Goal: Transaction & Acquisition: Purchase product/service

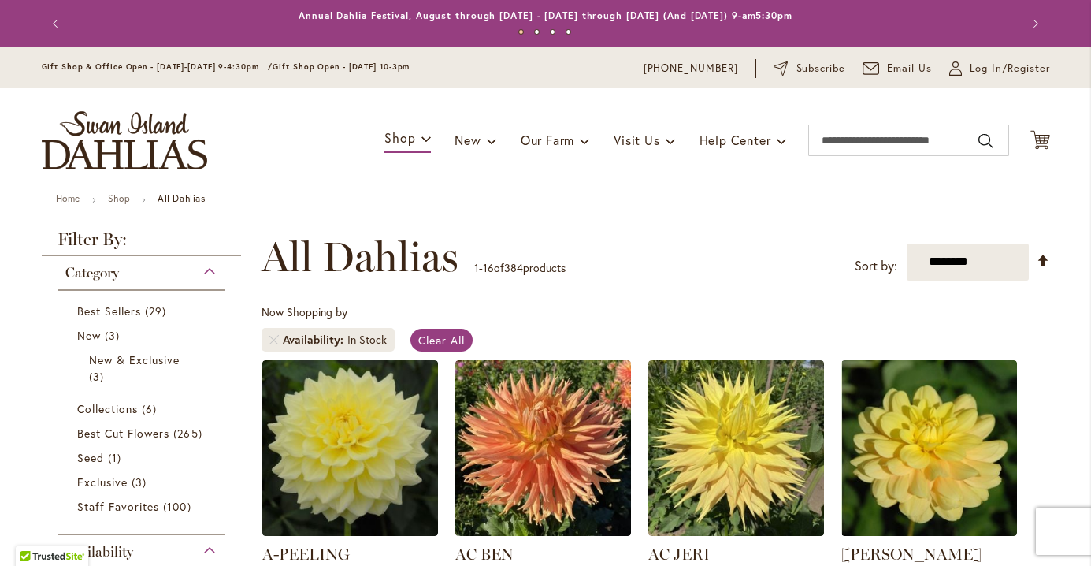
click at [993, 65] on span "Log In/Register" at bounding box center [1010, 69] width 80 height 16
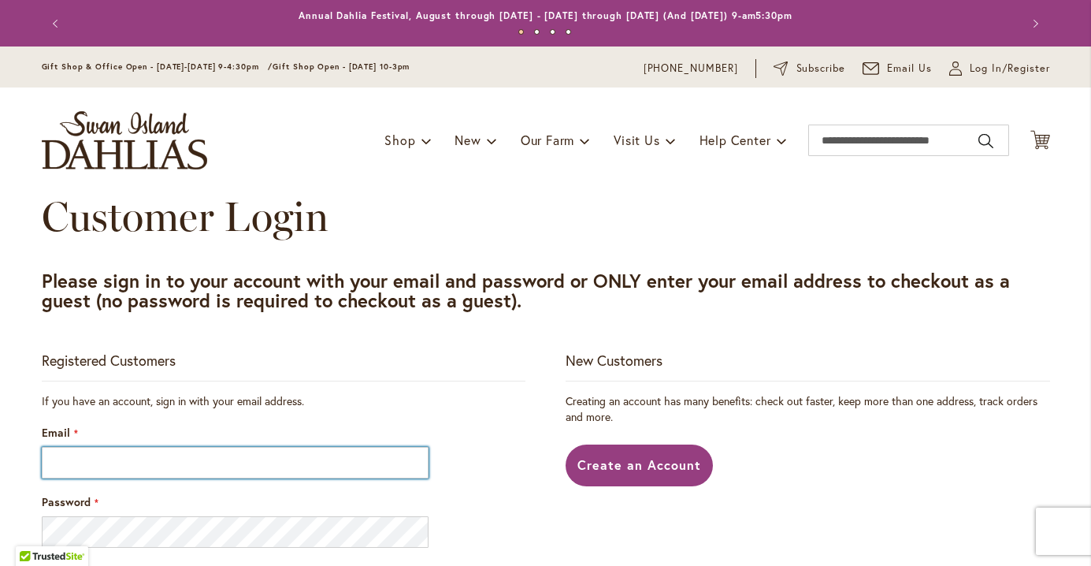
click at [321, 447] on input "Email" at bounding box center [236, 463] width 388 height 32
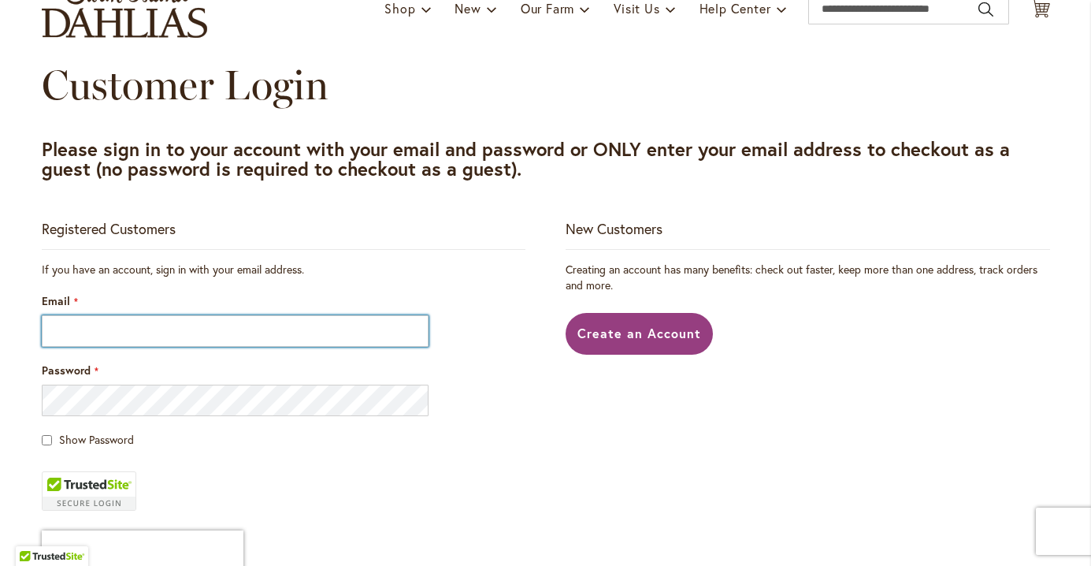
type input "**********"
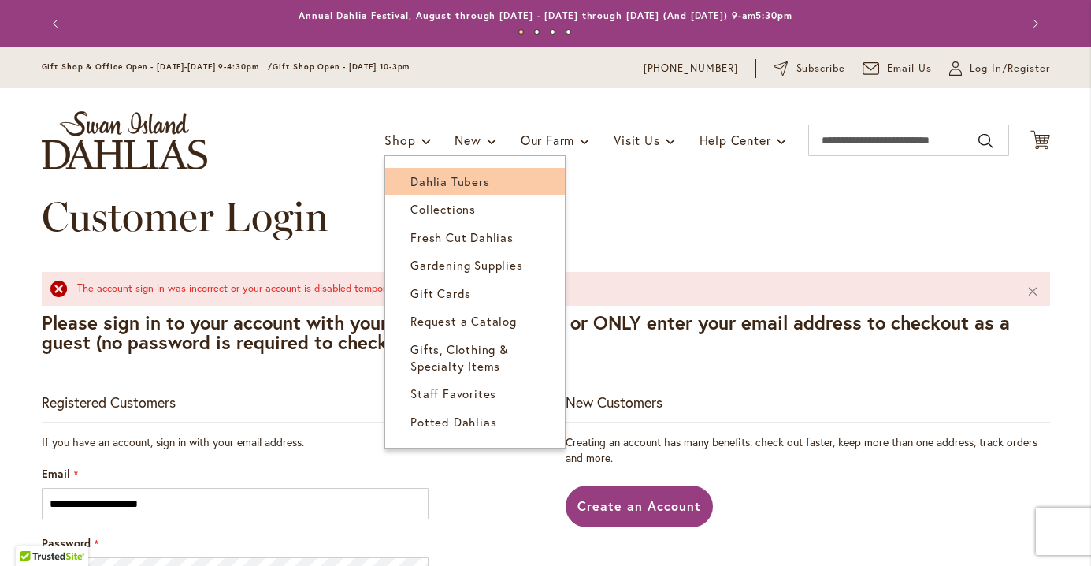
click at [441, 173] on span "Dahlia Tubers" at bounding box center [449, 181] width 79 height 16
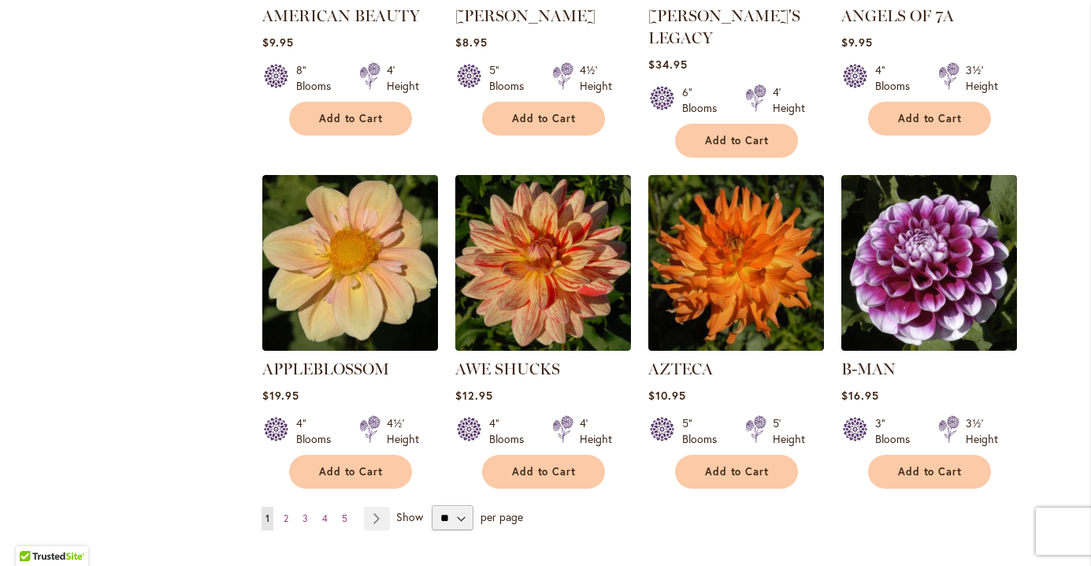
scroll to position [1237, 0]
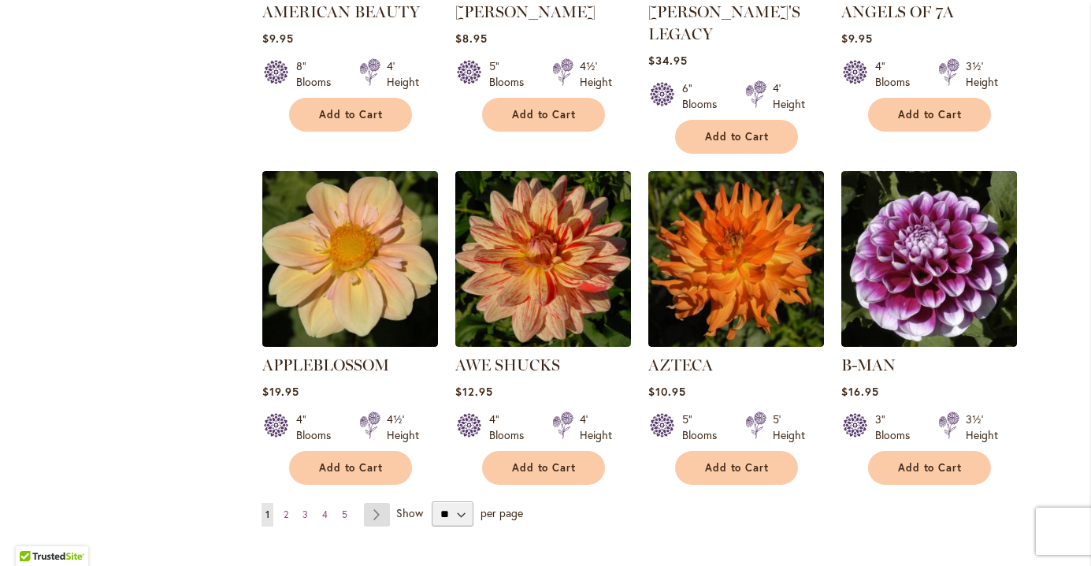
click at [382, 503] on link "Page Next" at bounding box center [377, 515] width 26 height 24
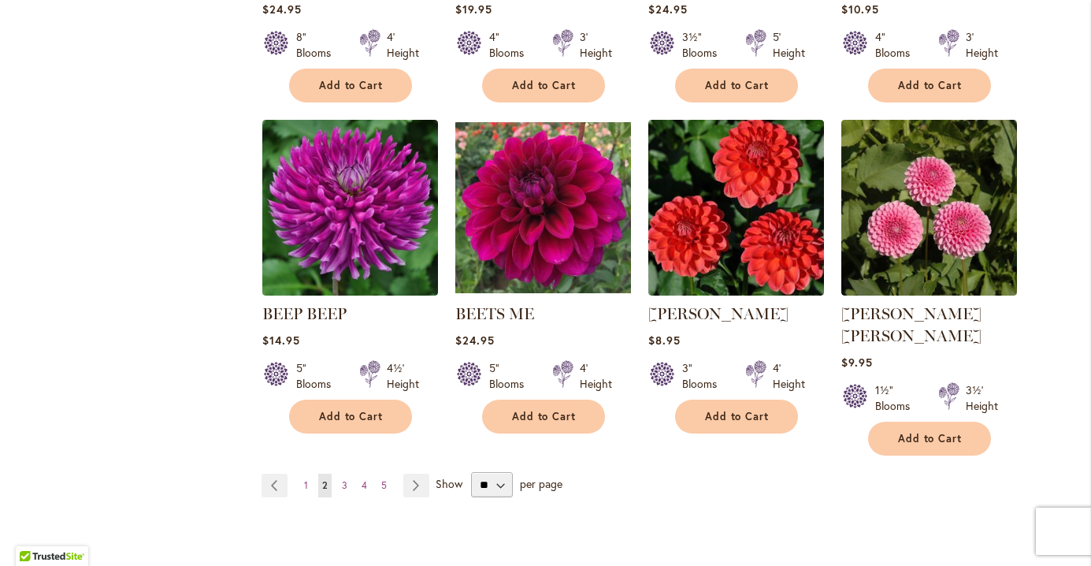
scroll to position [1268, 0]
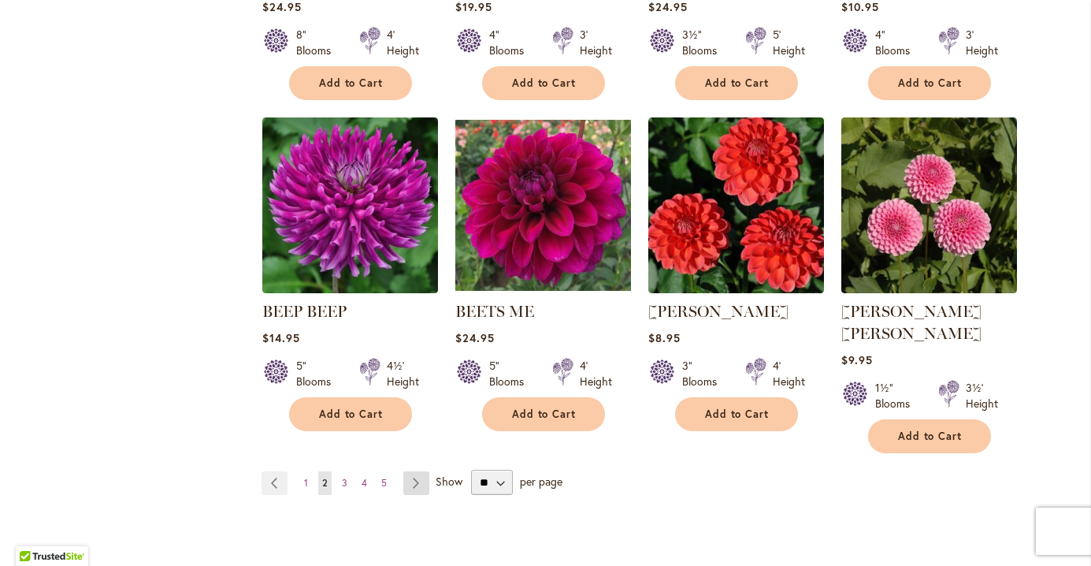
click at [420, 471] on link "Page Next" at bounding box center [416, 483] width 26 height 24
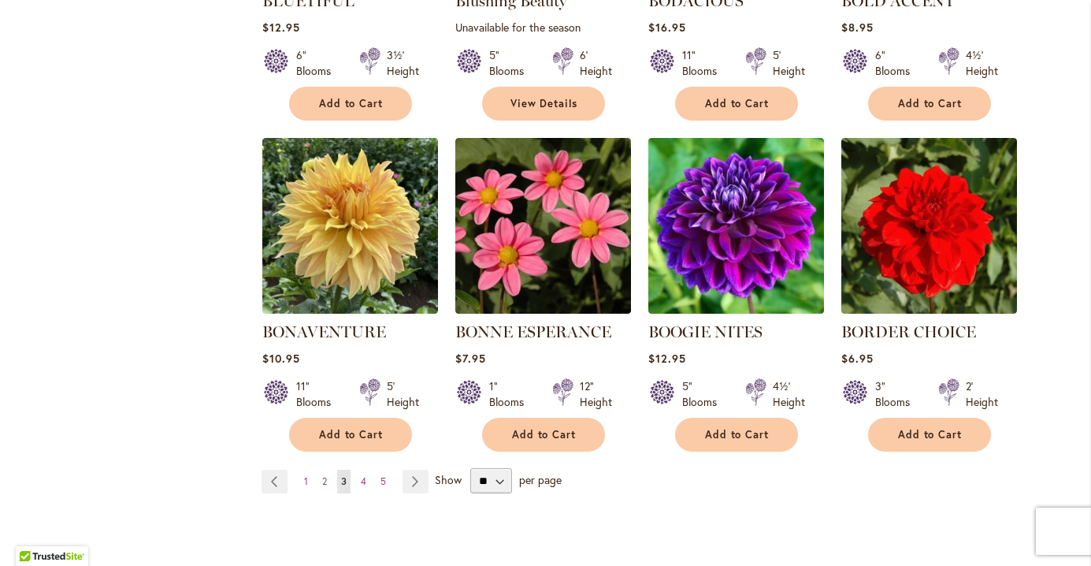
scroll to position [1249, 0]
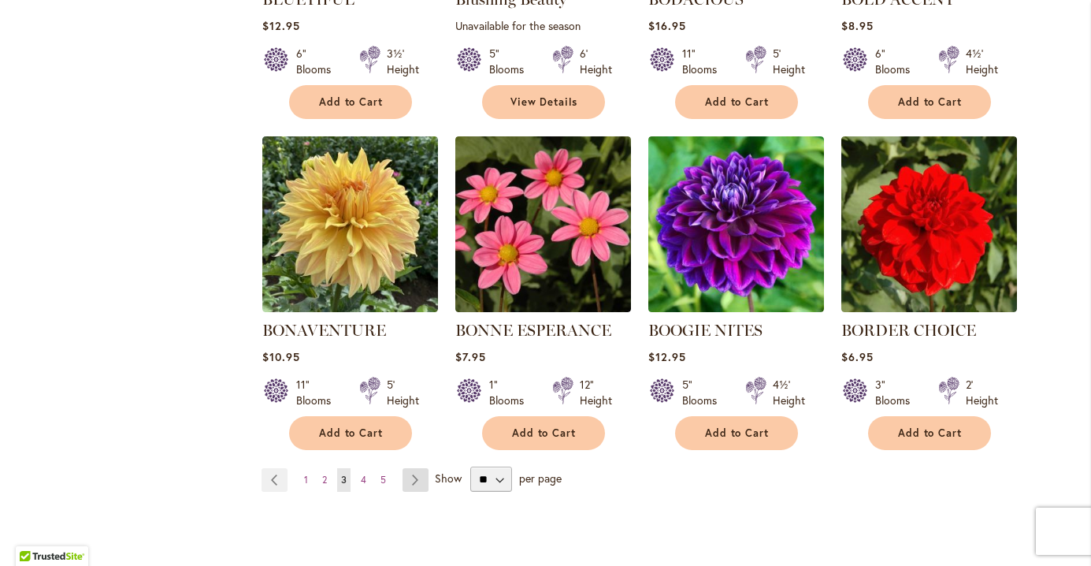
click at [416, 478] on link "Page Next" at bounding box center [416, 480] width 26 height 24
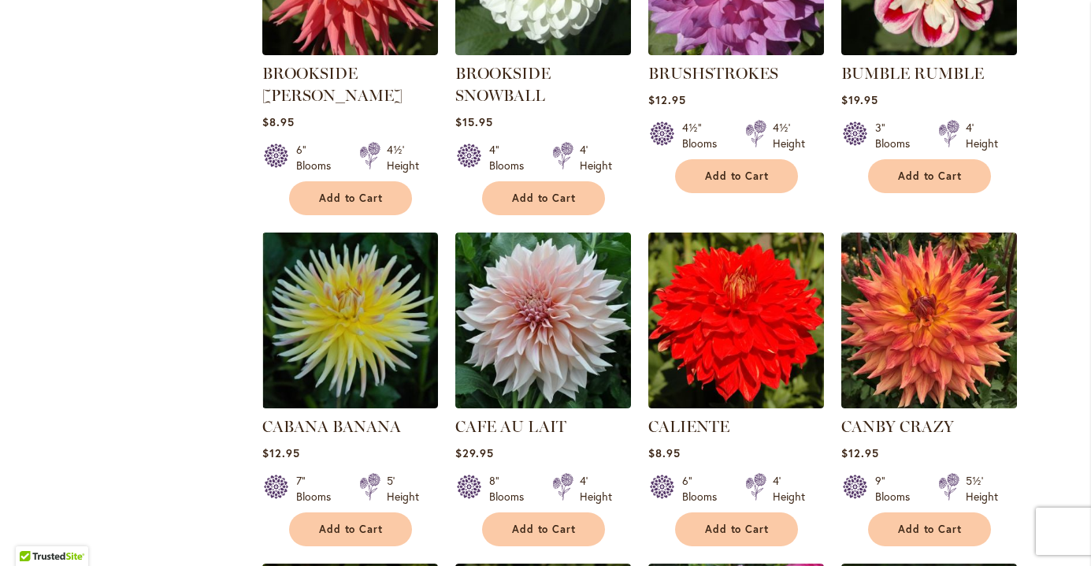
scroll to position [852, 0]
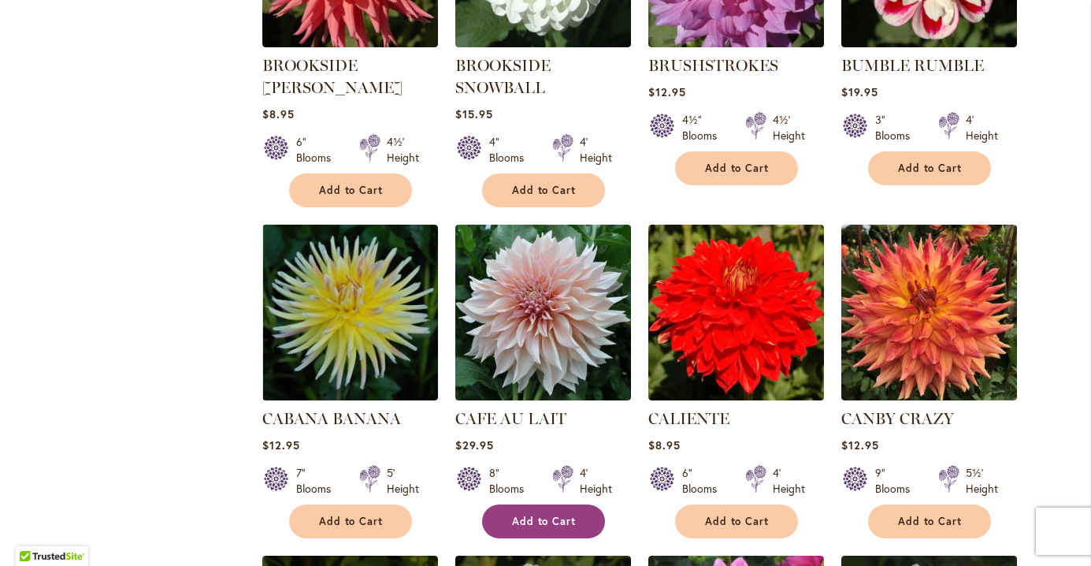
click at [585, 514] on button "Add to Cart" at bounding box center [543, 521] width 123 height 34
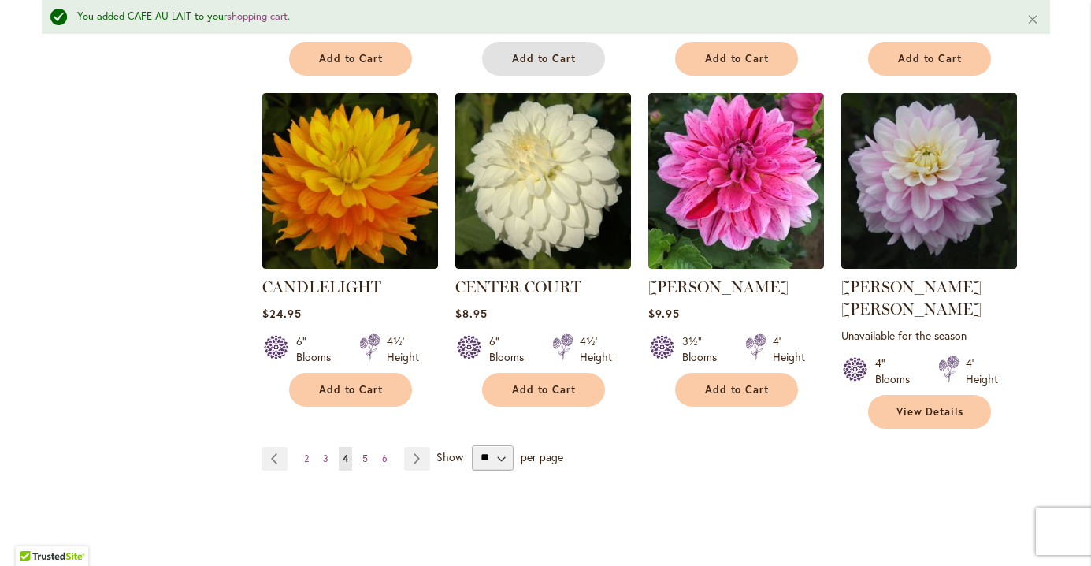
scroll to position [1368, 0]
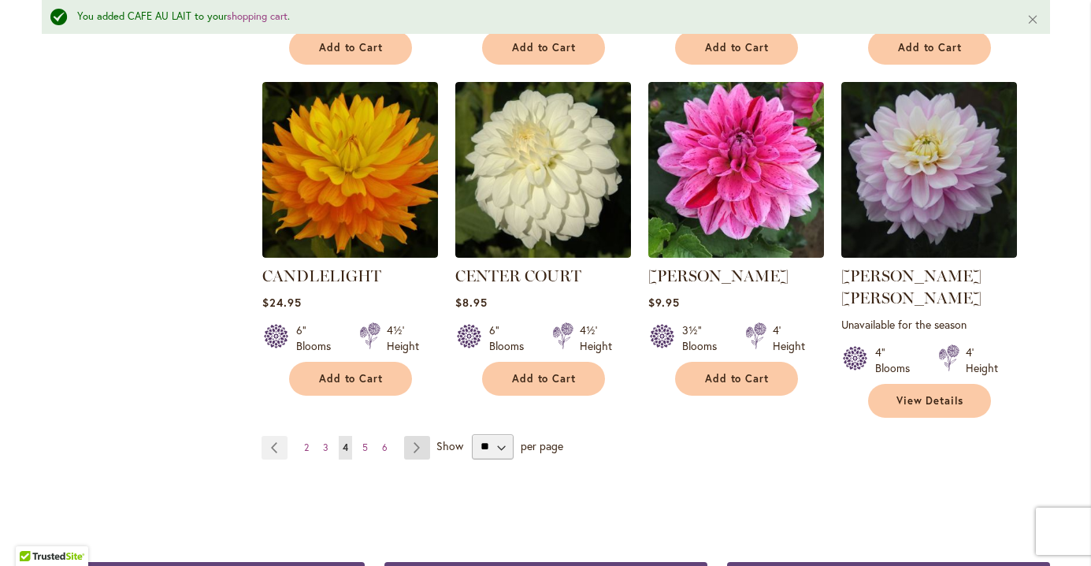
click at [412, 436] on link "Page Next" at bounding box center [417, 448] width 26 height 24
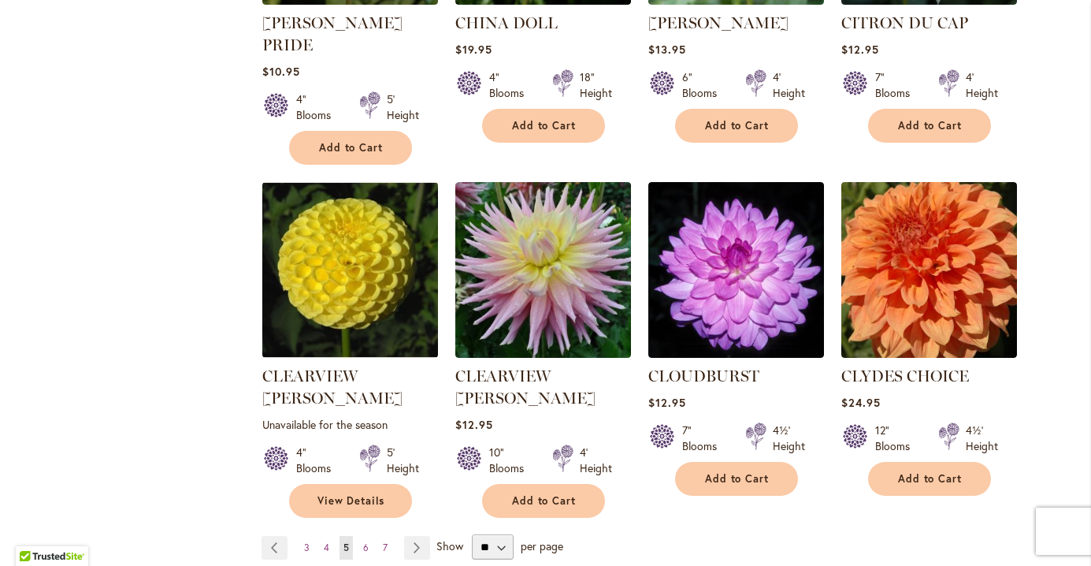
scroll to position [1249, 0]
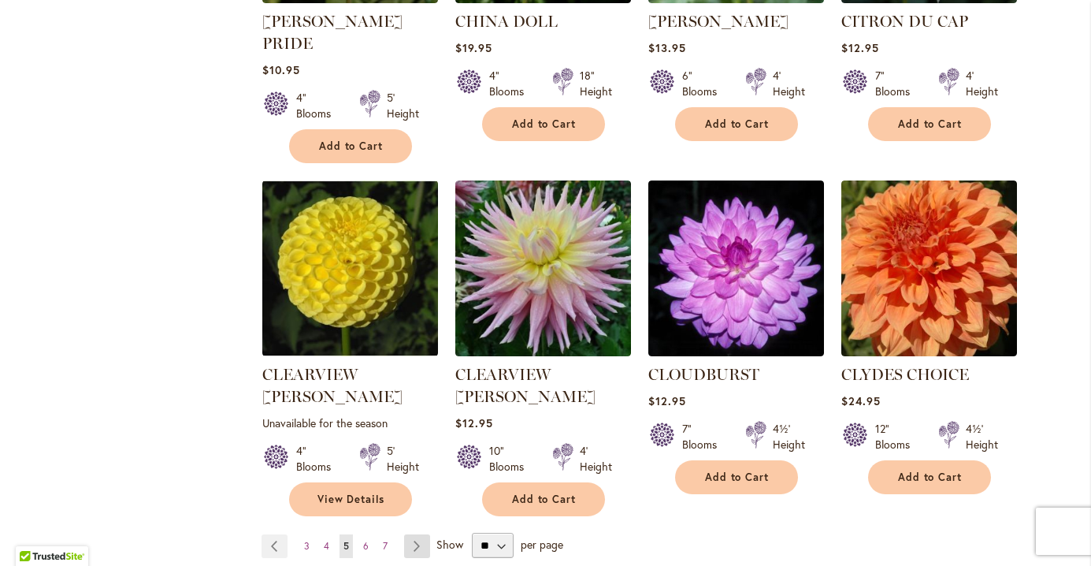
click at [418, 534] on link "Page Next" at bounding box center [417, 546] width 26 height 24
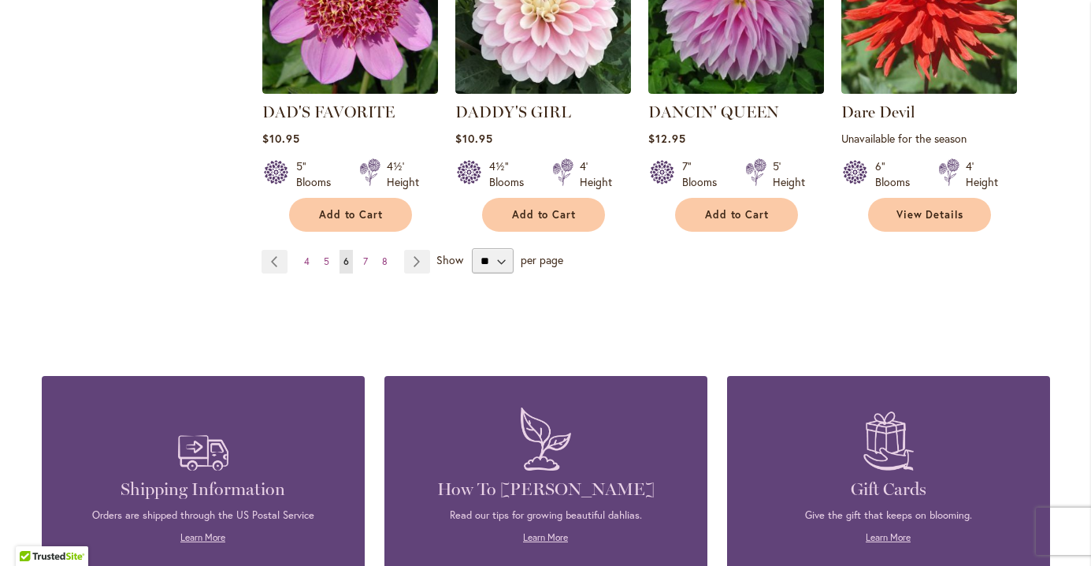
scroll to position [1506, 0]
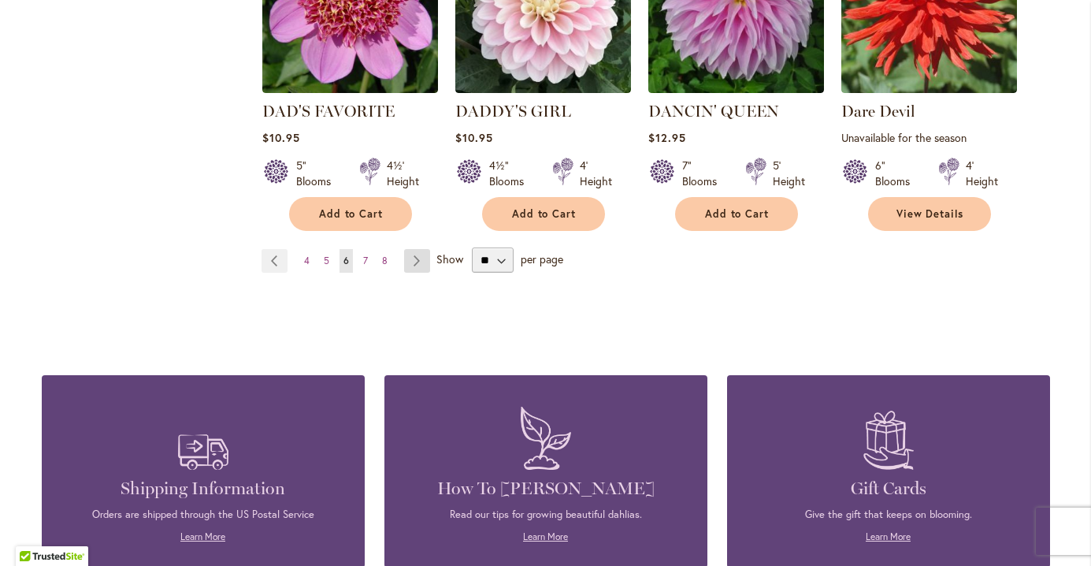
click at [409, 257] on link "Page Next" at bounding box center [417, 261] width 26 height 24
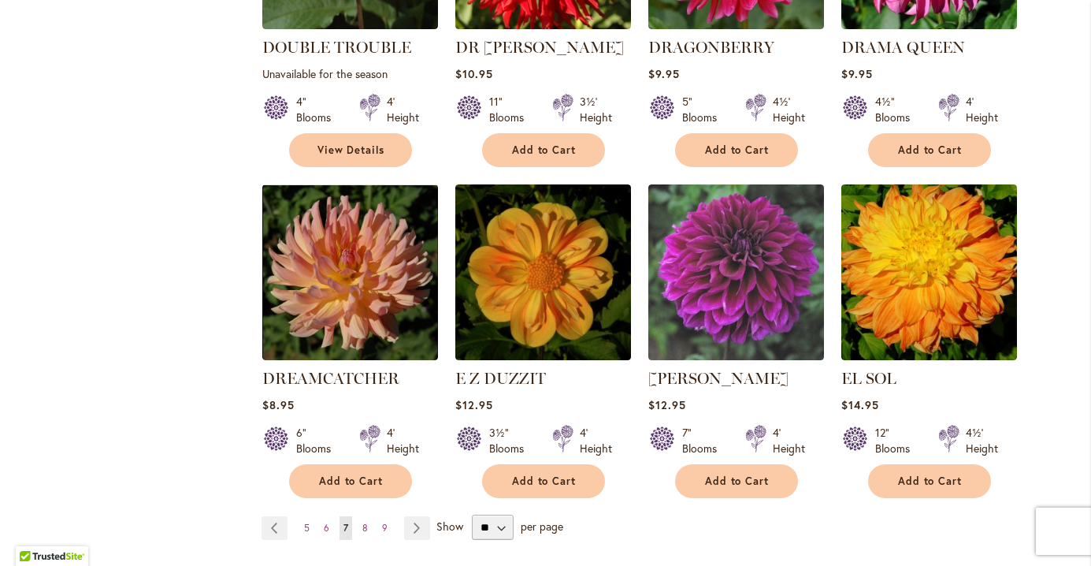
scroll to position [1248, 0]
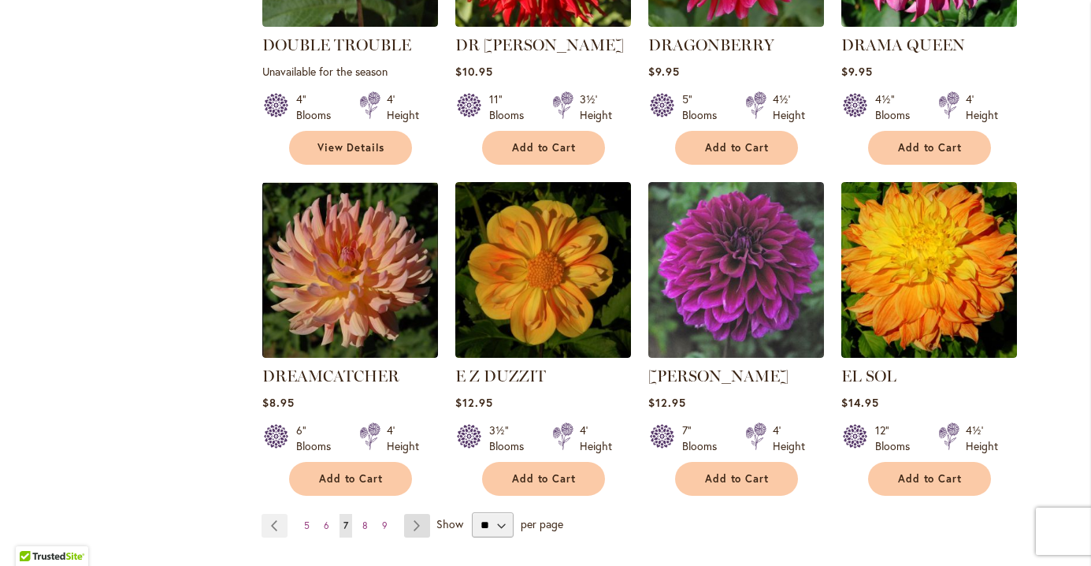
click at [425, 514] on link "Page Next" at bounding box center [417, 526] width 26 height 24
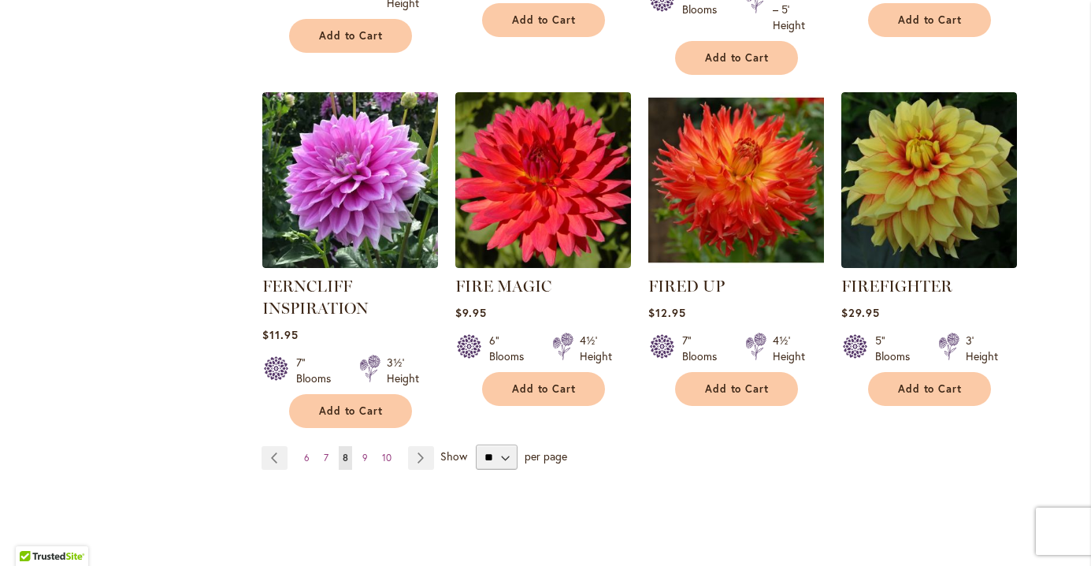
scroll to position [1335, 0]
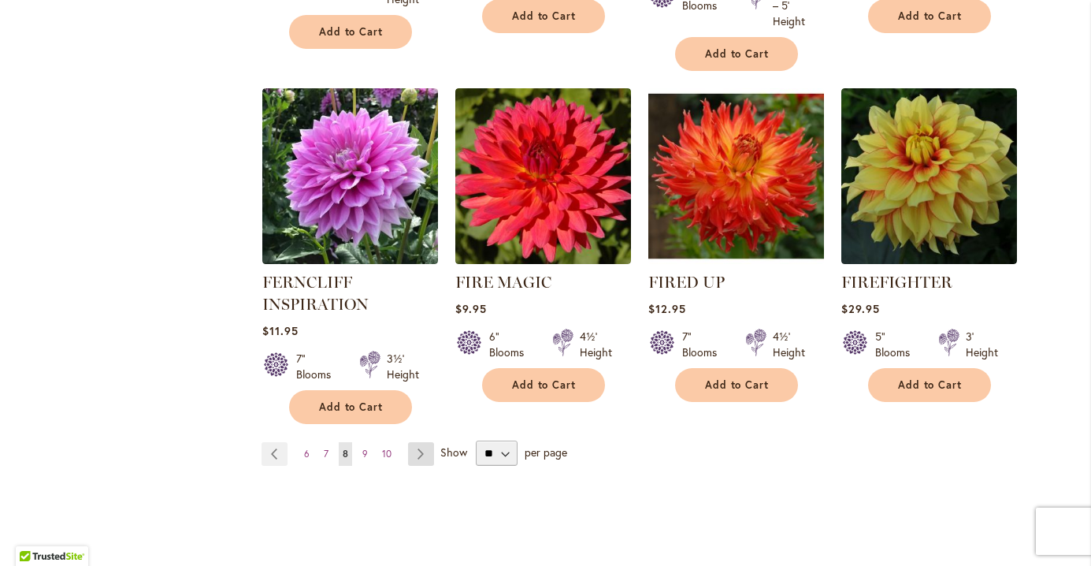
click at [432, 453] on link "Page Next" at bounding box center [421, 454] width 26 height 24
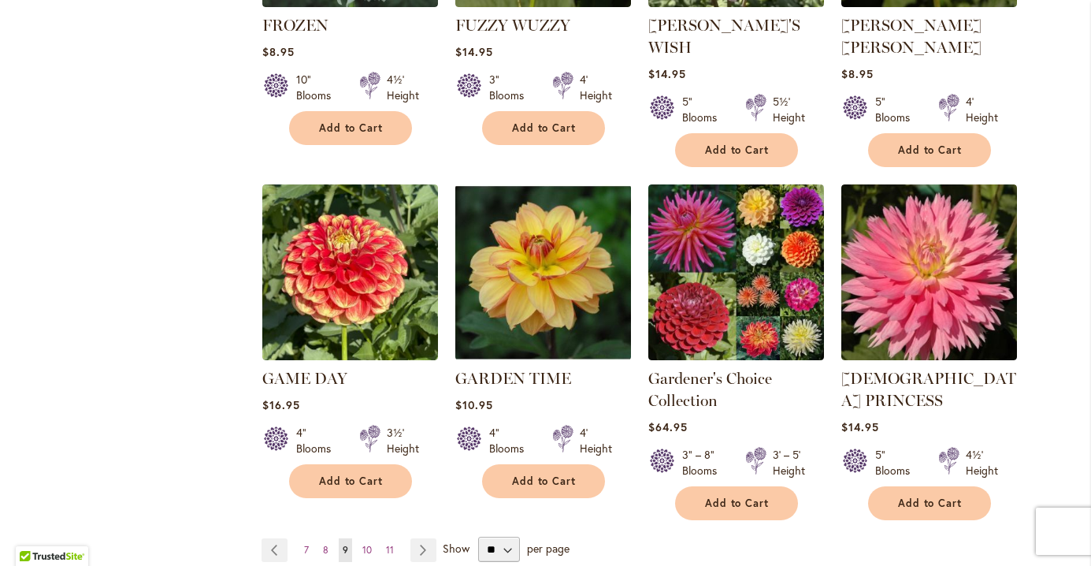
scroll to position [1268, 0]
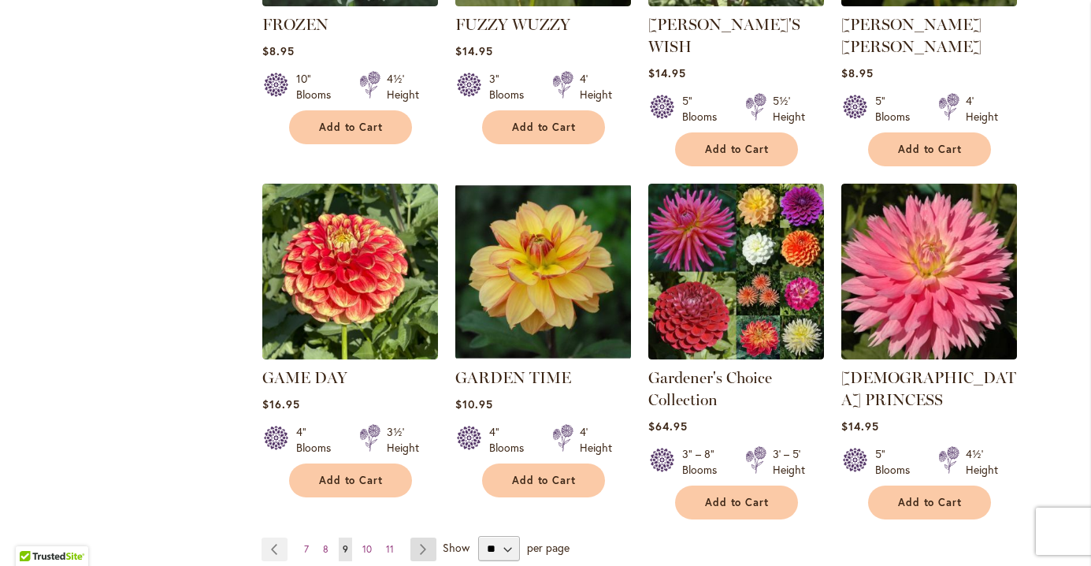
click at [419, 537] on link "Page Next" at bounding box center [423, 549] width 26 height 24
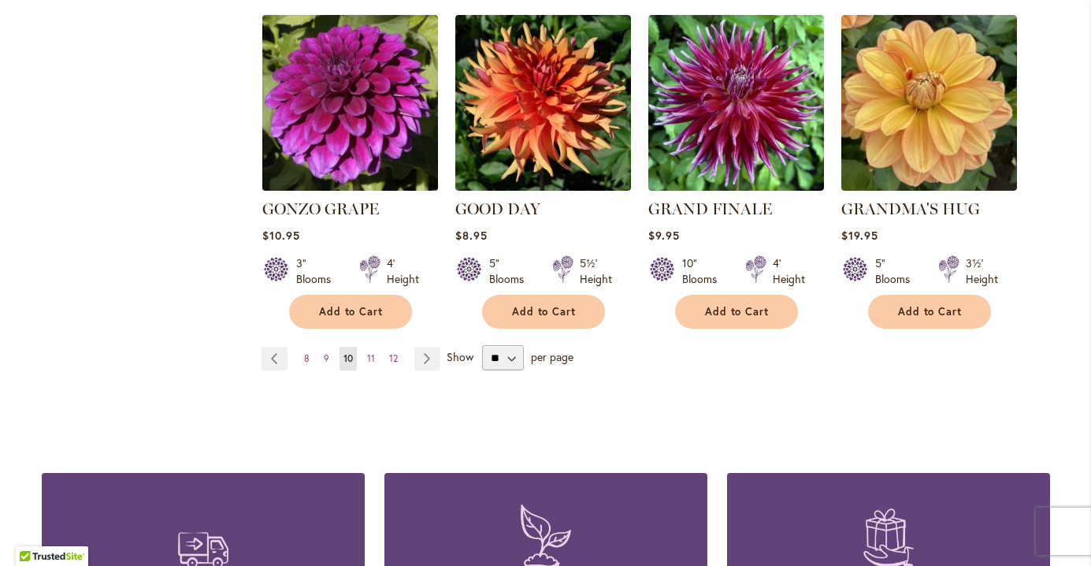
scroll to position [1394, 0]
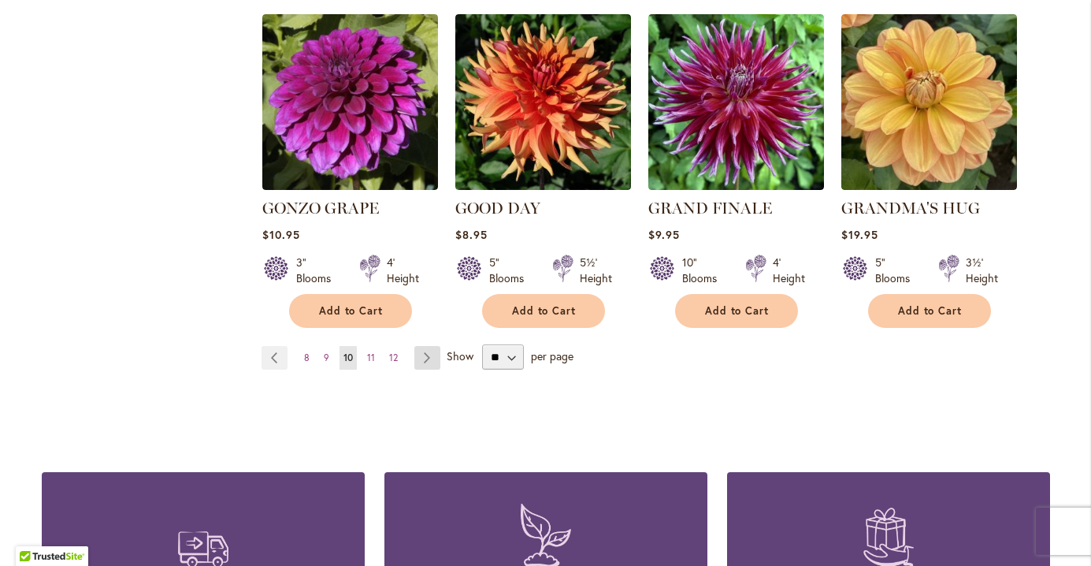
click at [430, 346] on link "Page Next" at bounding box center [427, 358] width 26 height 24
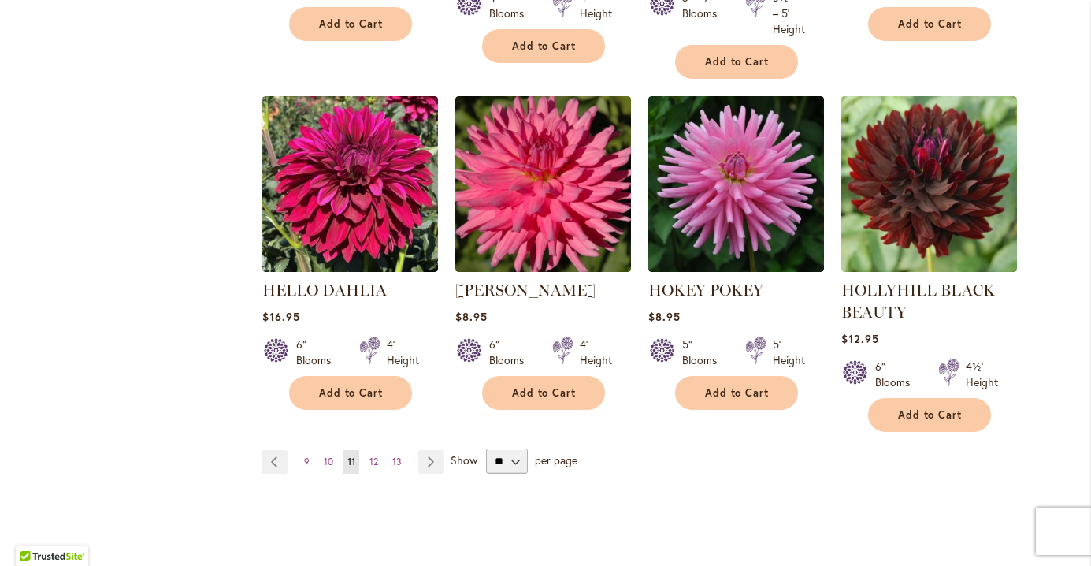
scroll to position [1348, 0]
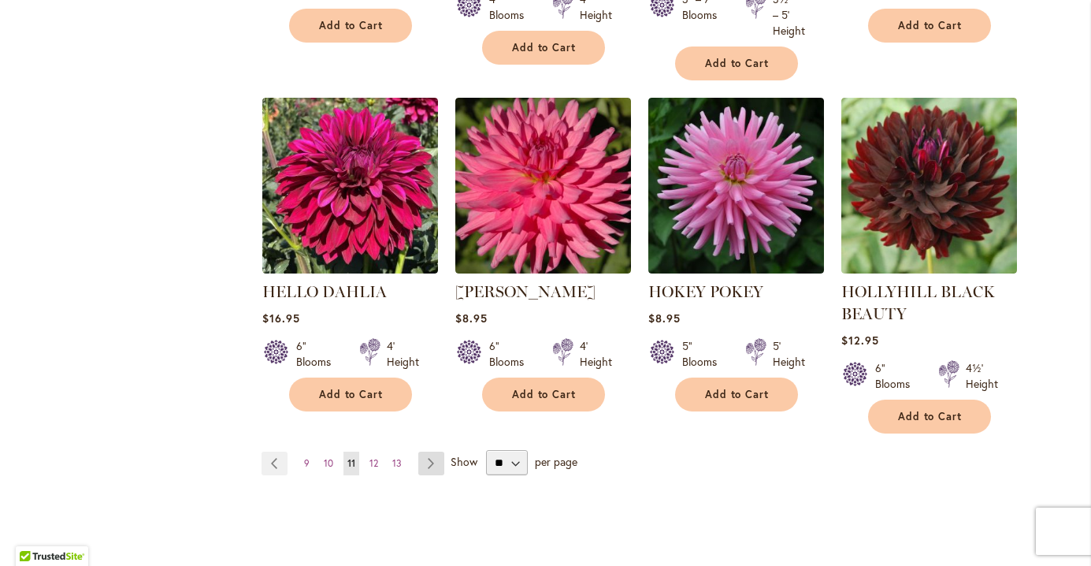
click at [436, 469] on link "Page Next" at bounding box center [431, 463] width 26 height 24
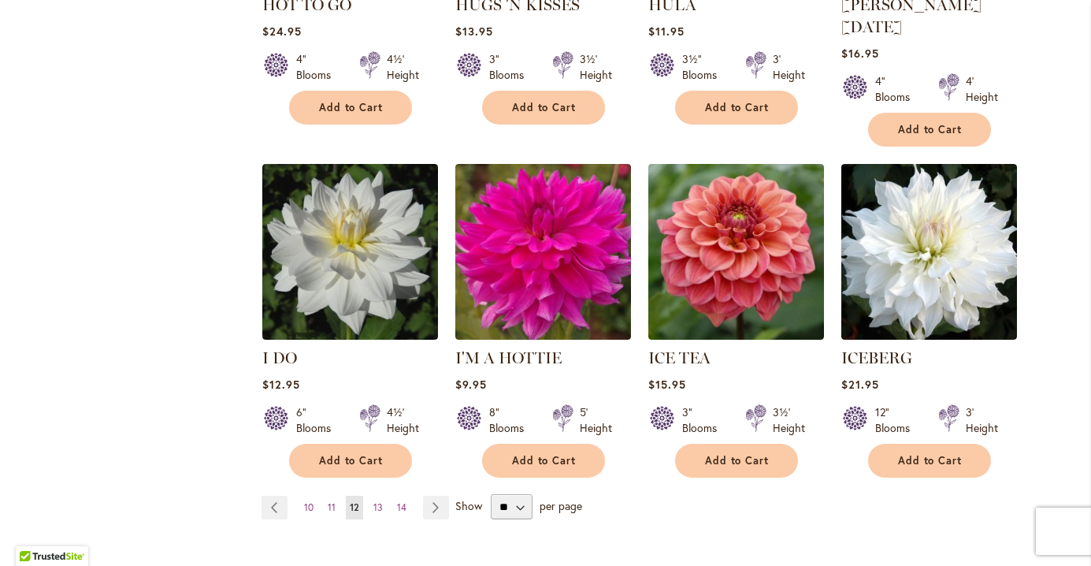
scroll to position [1249, 0]
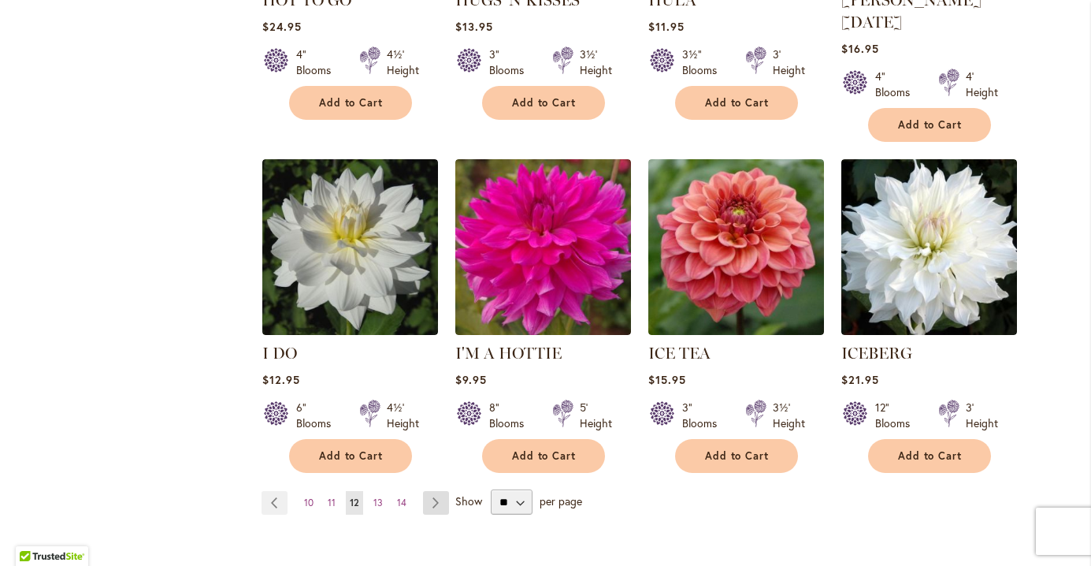
click at [432, 491] on link "Page Next" at bounding box center [436, 503] width 26 height 24
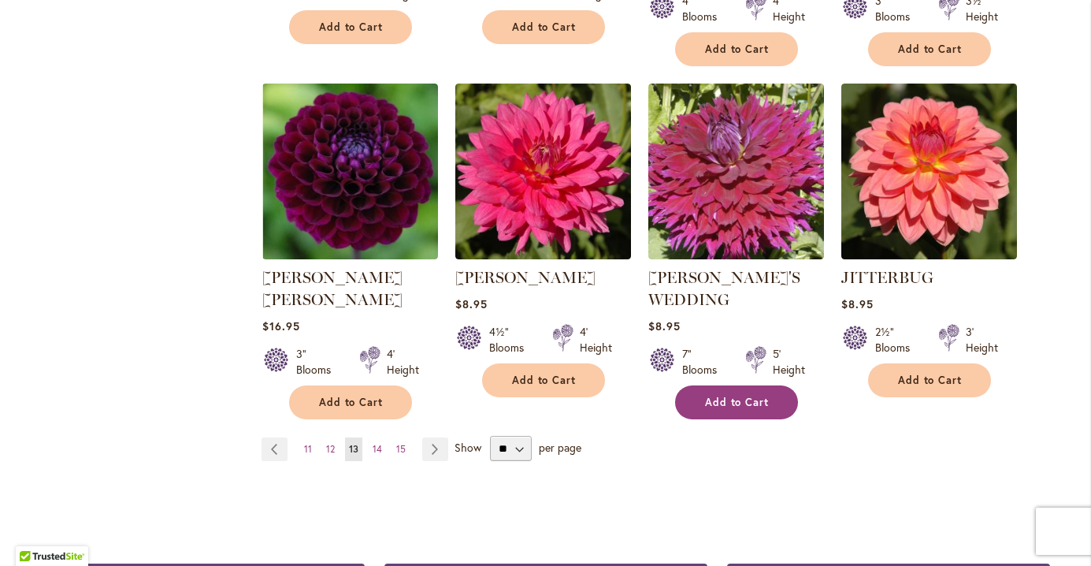
scroll to position [1349, 0]
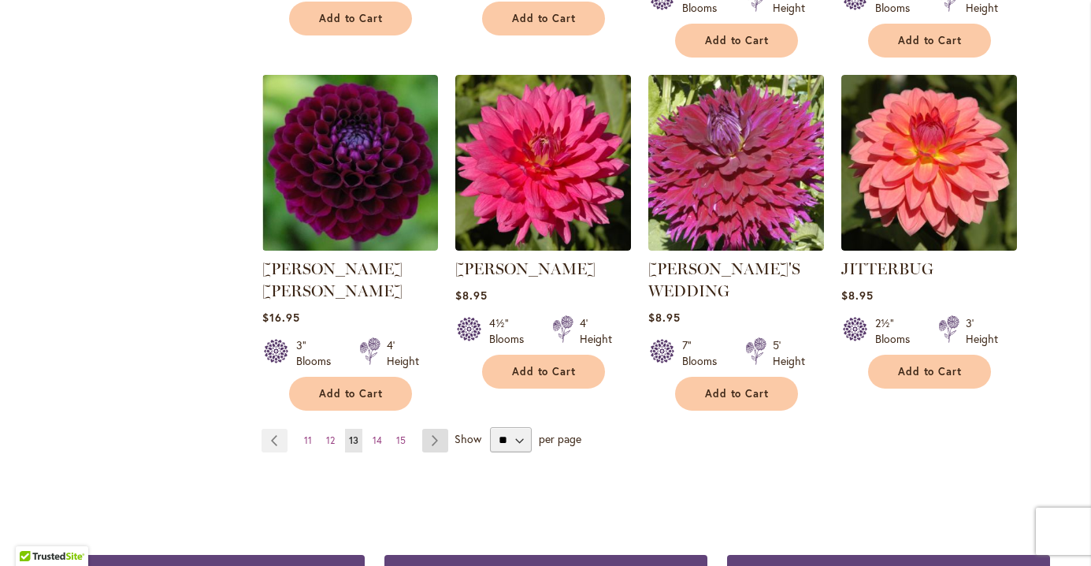
click at [440, 429] on link "Page Next" at bounding box center [435, 441] width 26 height 24
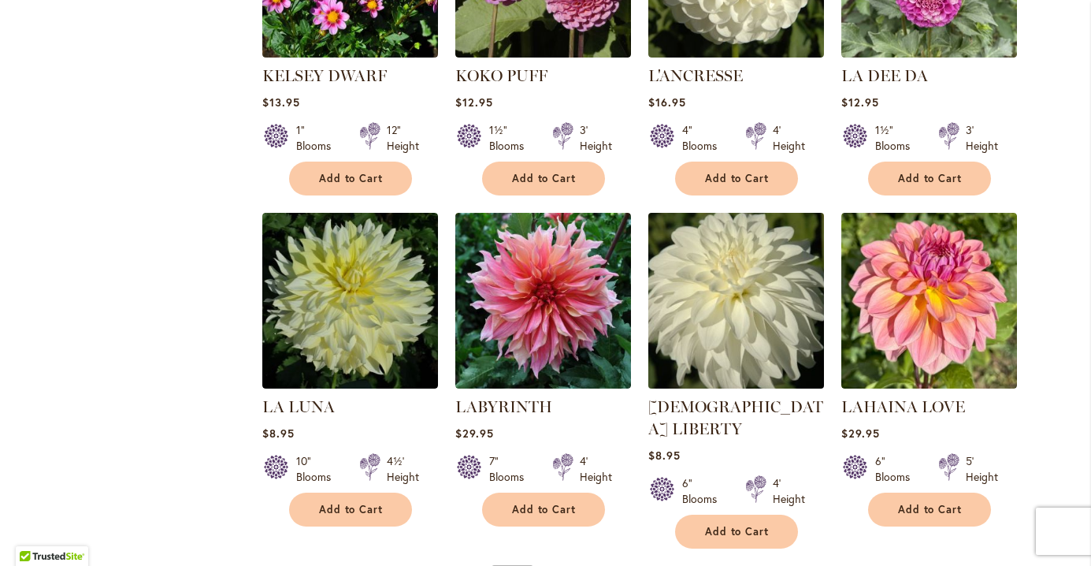
scroll to position [1229, 0]
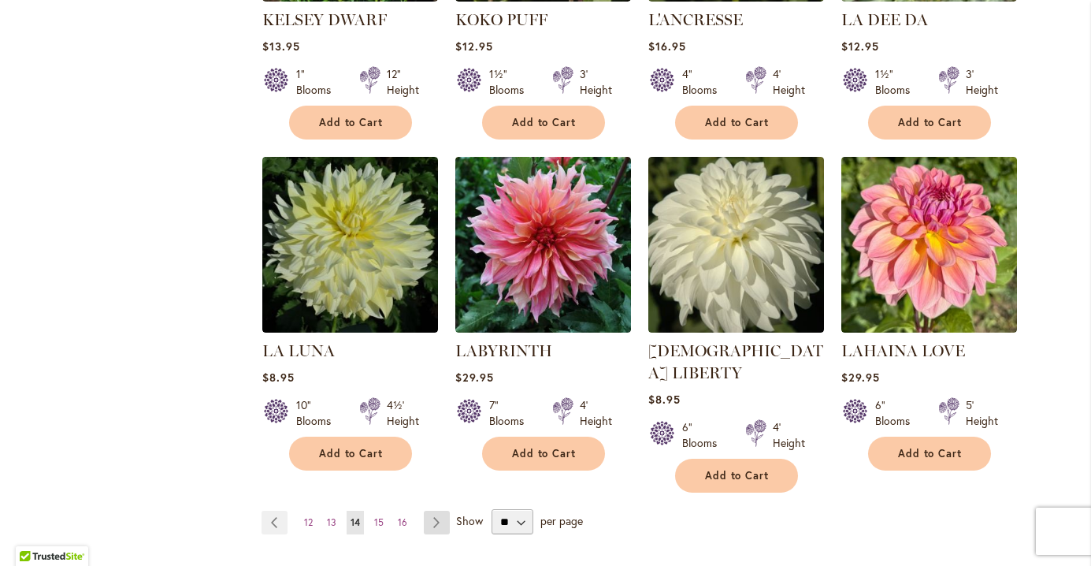
click at [436, 510] on link "Page Next" at bounding box center [437, 522] width 26 height 24
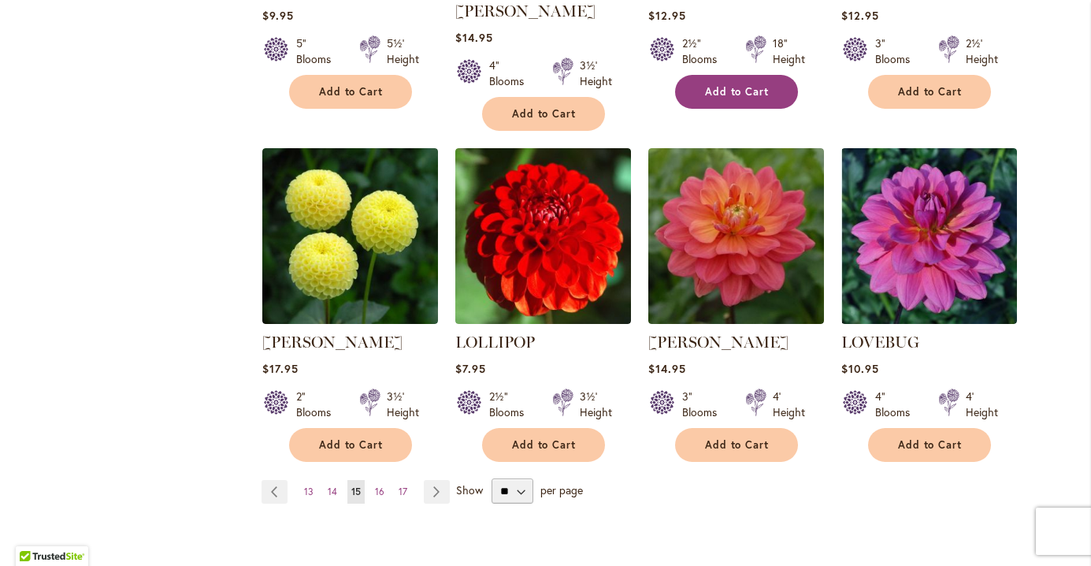
scroll to position [1285, 0]
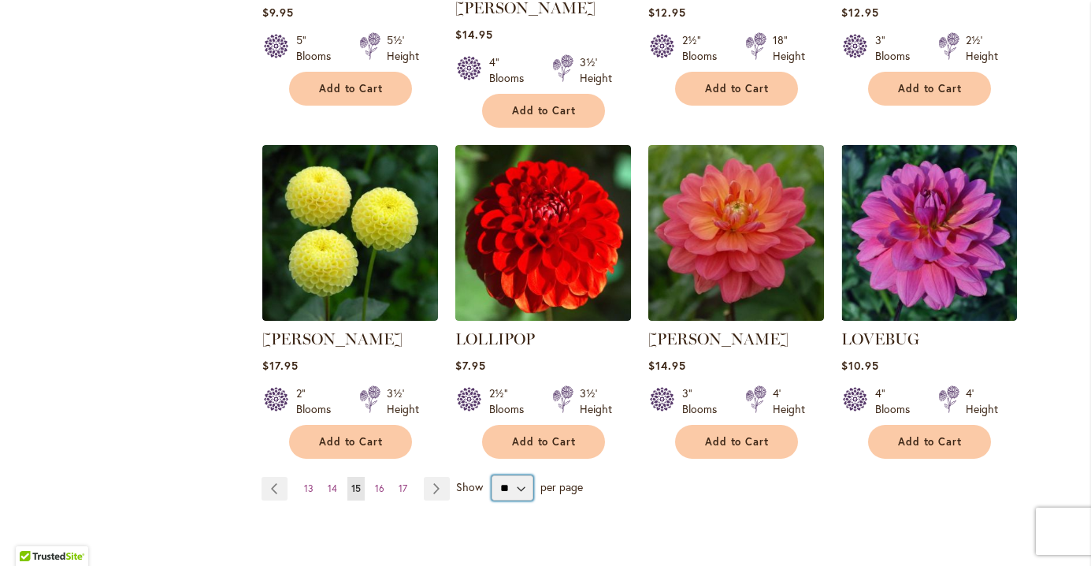
click at [511, 475] on select "** ** ** **" at bounding box center [513, 487] width 42 height 25
select select "**"
click at [492, 475] on select "** ** ** **" at bounding box center [513, 487] width 42 height 25
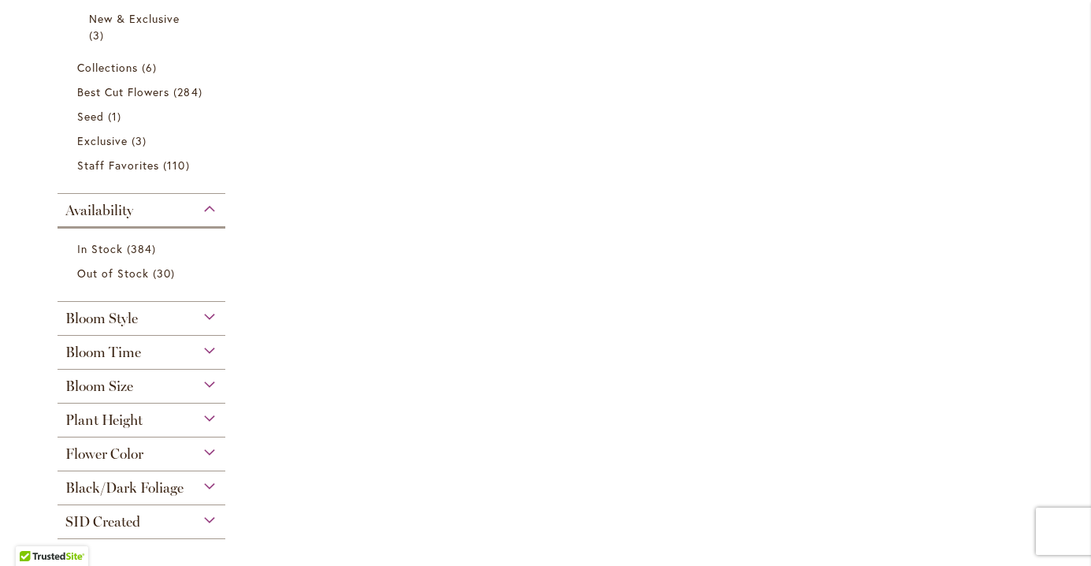
scroll to position [462, 0]
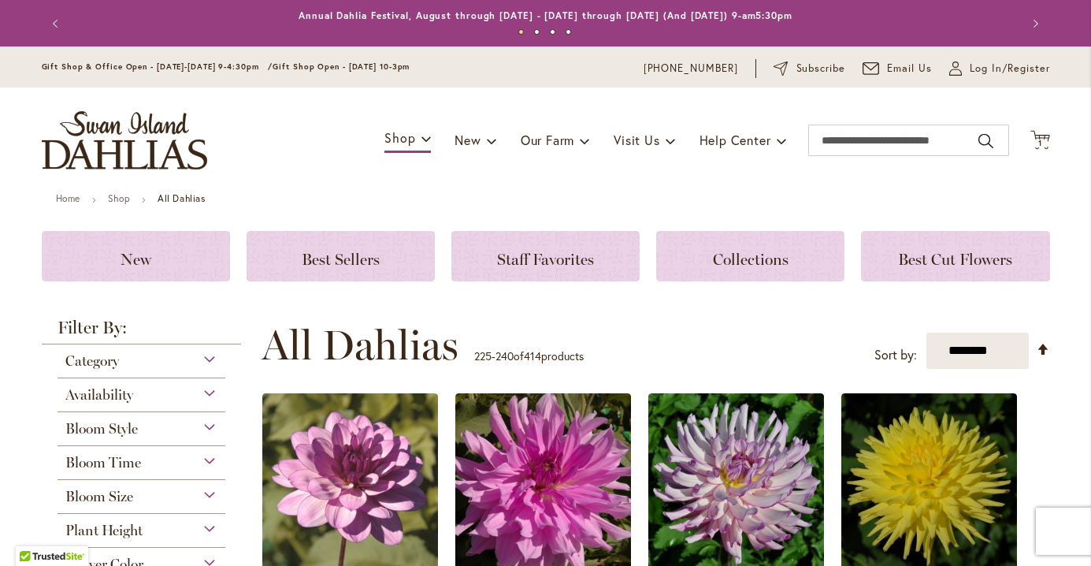
select select "**"
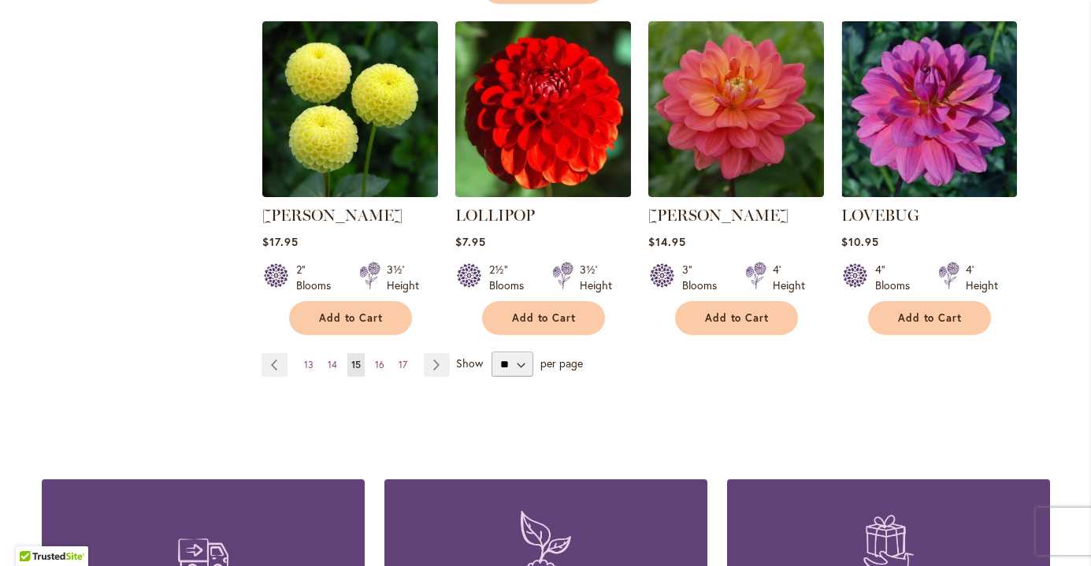
scroll to position [1410, 0]
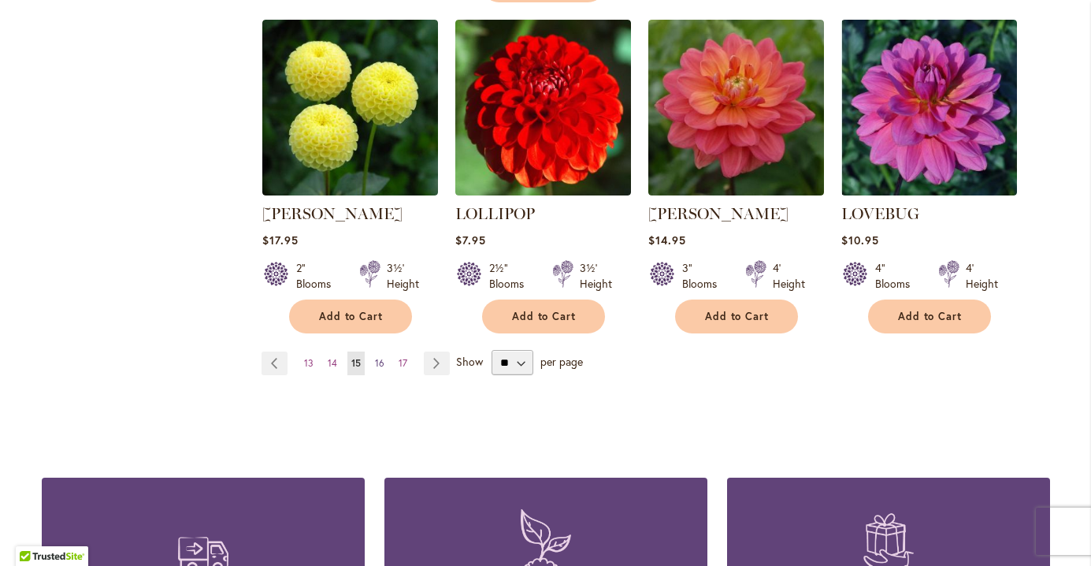
click at [378, 357] on span "16" at bounding box center [379, 363] width 9 height 12
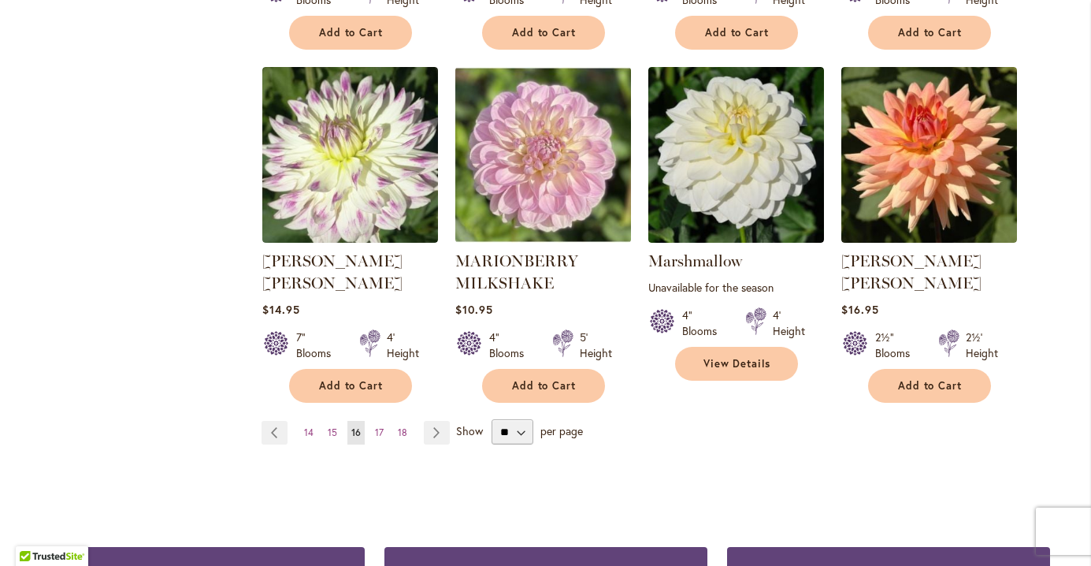
scroll to position [1342, 0]
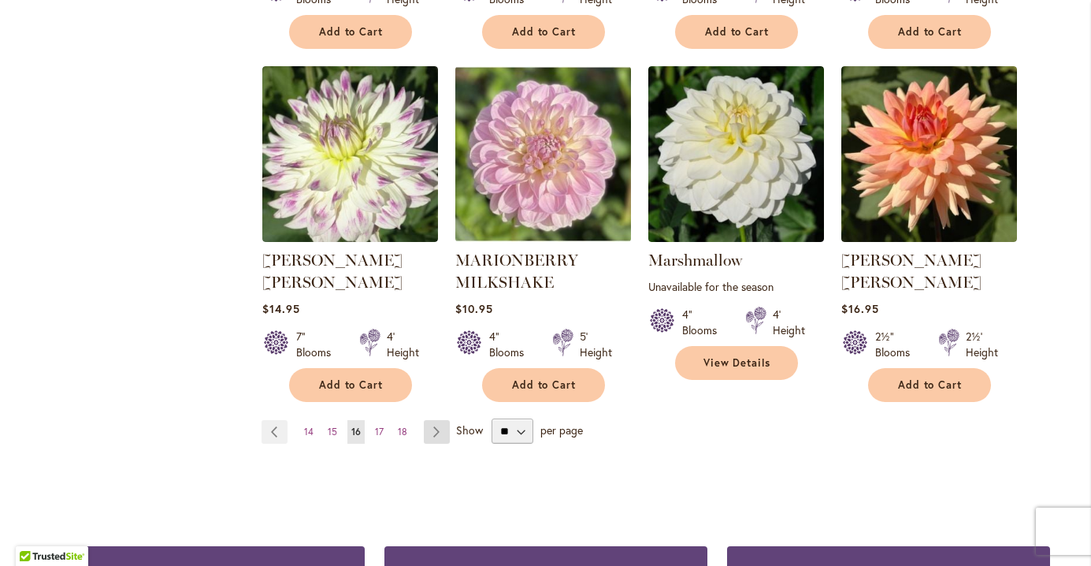
click at [428, 420] on link "Page Next" at bounding box center [437, 432] width 26 height 24
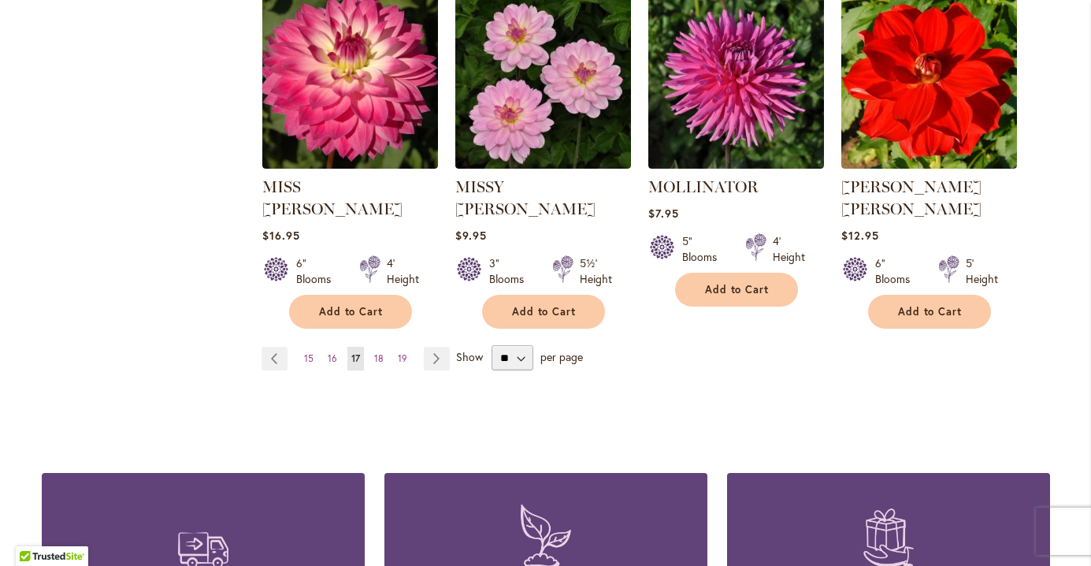
scroll to position [1421, 0]
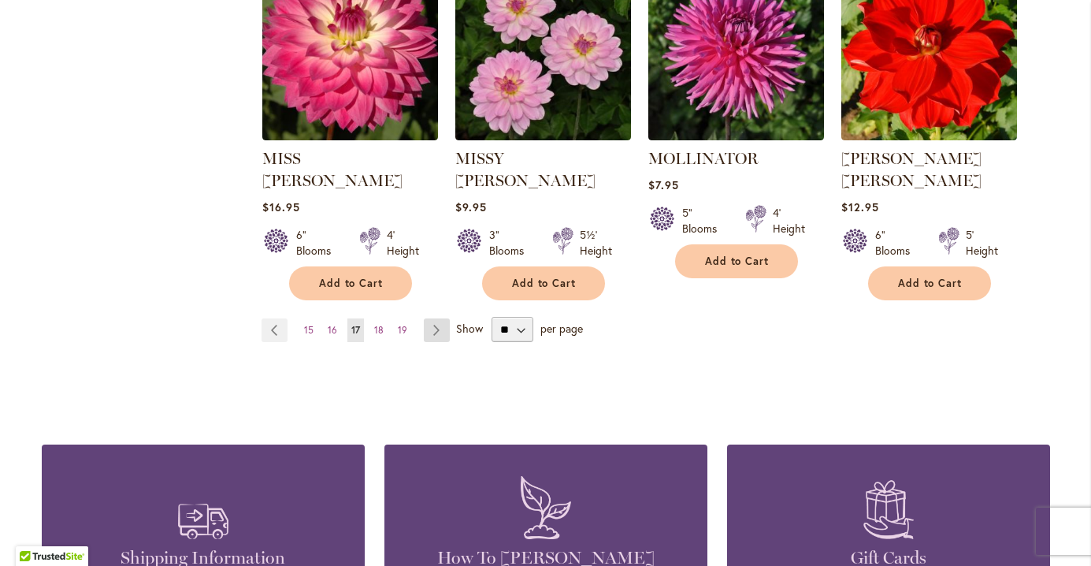
click at [437, 318] on link "Page Next" at bounding box center [437, 330] width 26 height 24
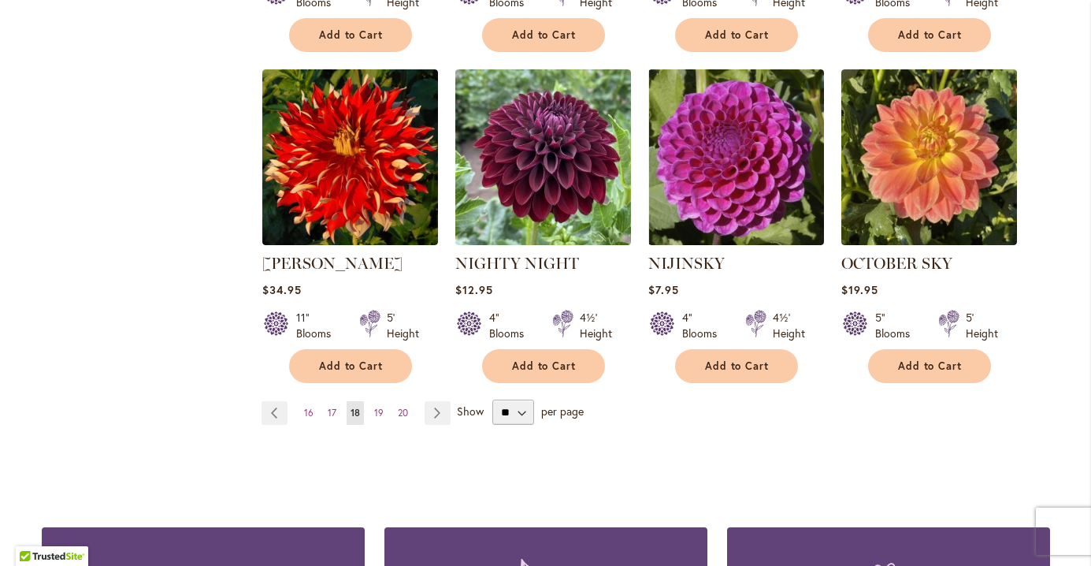
scroll to position [1361, 0]
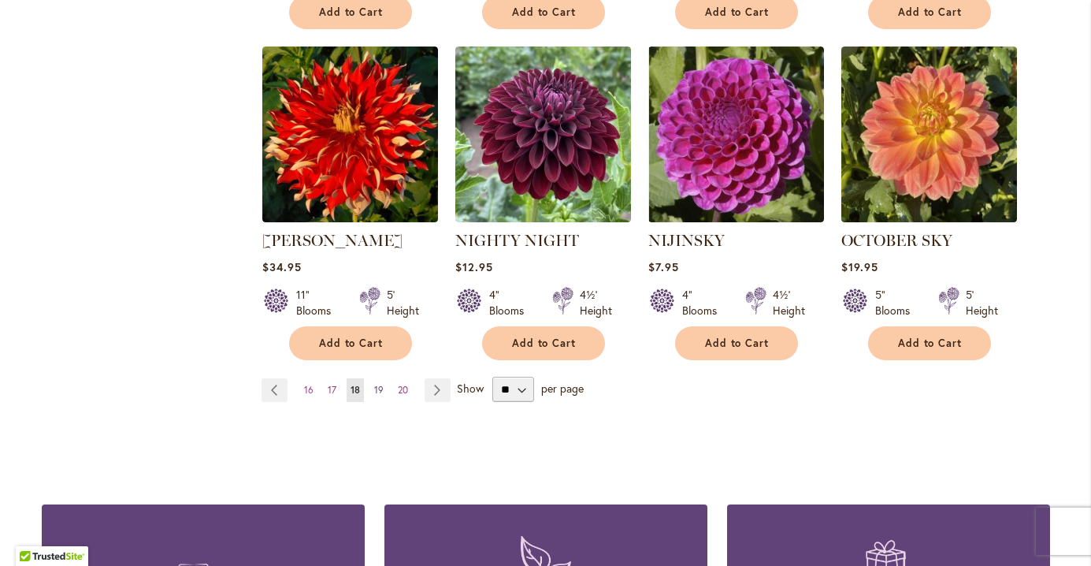
click at [380, 384] on span "19" at bounding box center [378, 390] width 9 height 12
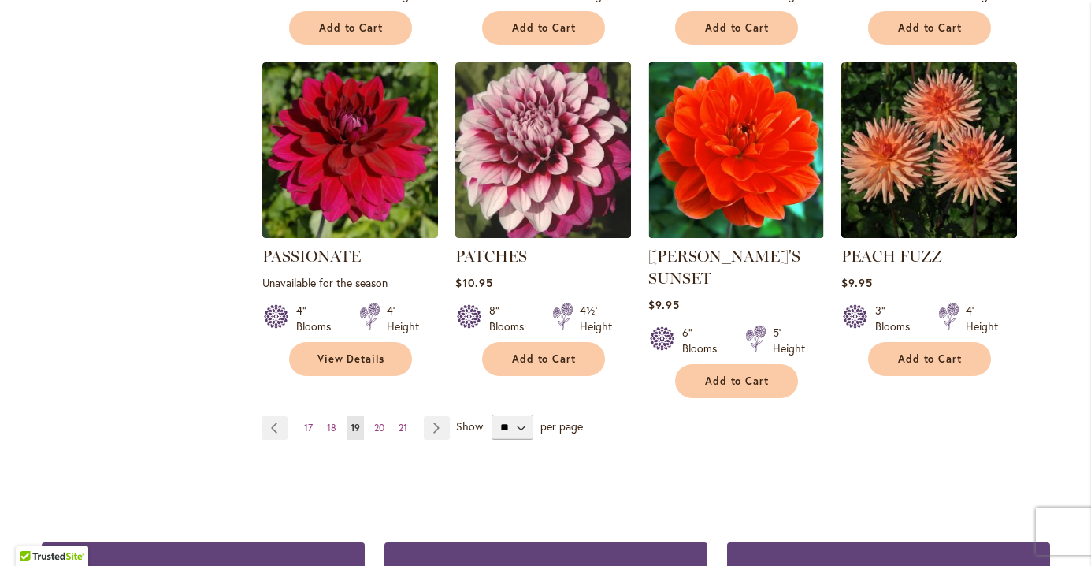
scroll to position [1347, 0]
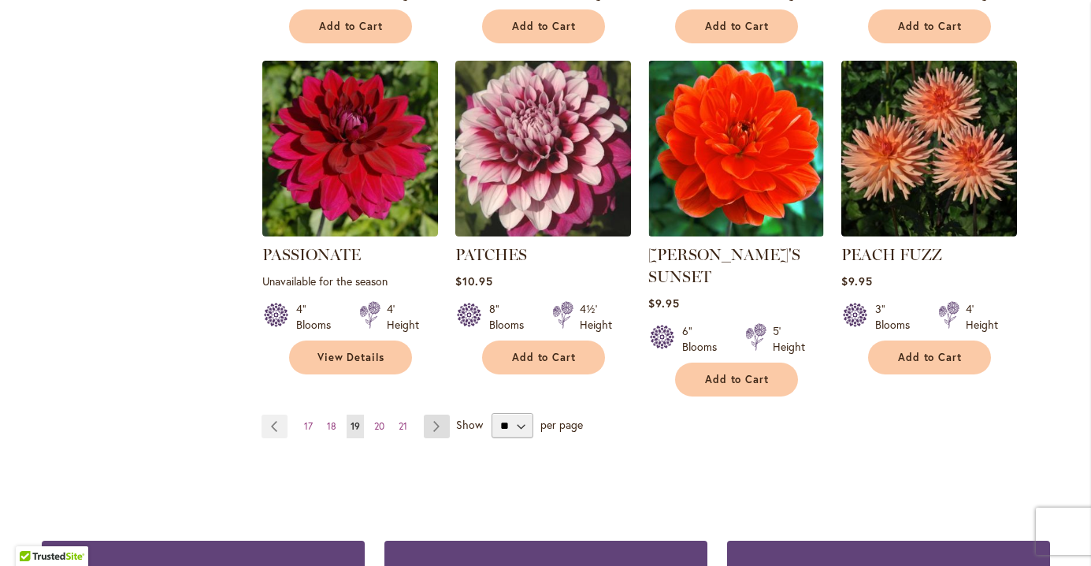
click at [432, 414] on link "Page Next" at bounding box center [437, 426] width 26 height 24
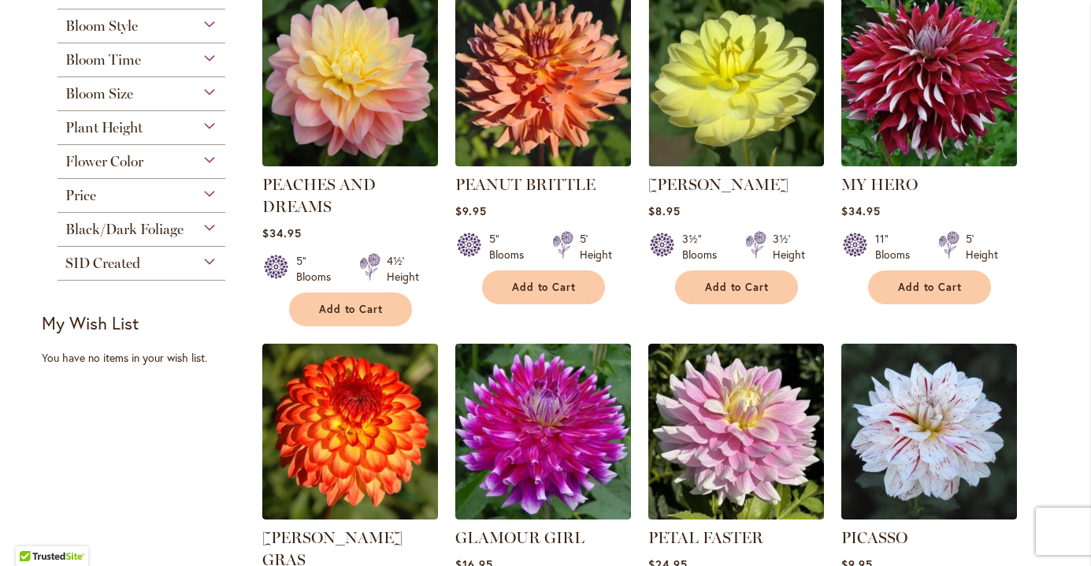
scroll to position [409, 0]
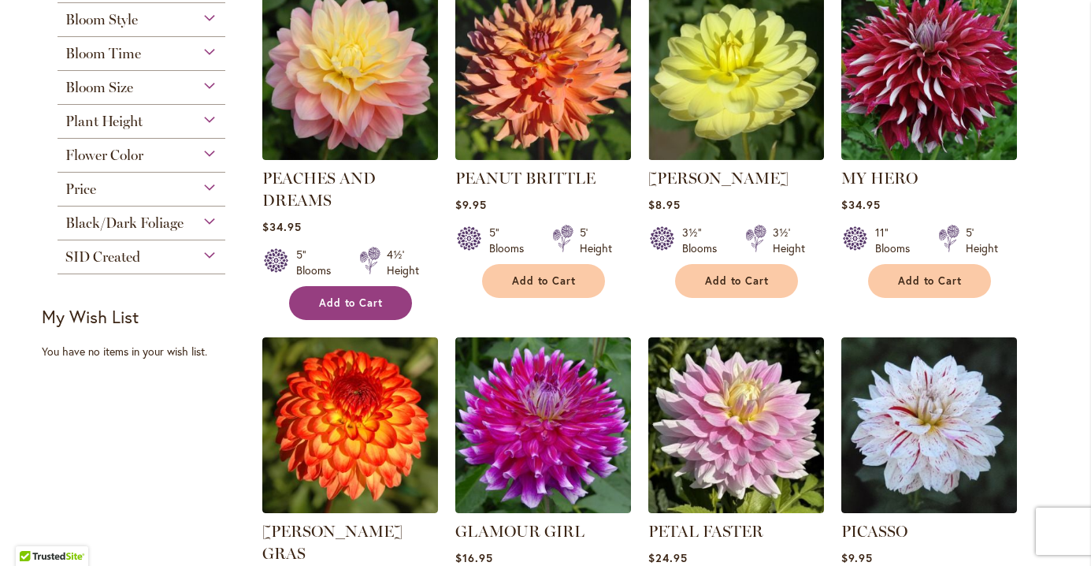
click at [371, 306] on span "Add to Cart" at bounding box center [351, 302] width 65 height 13
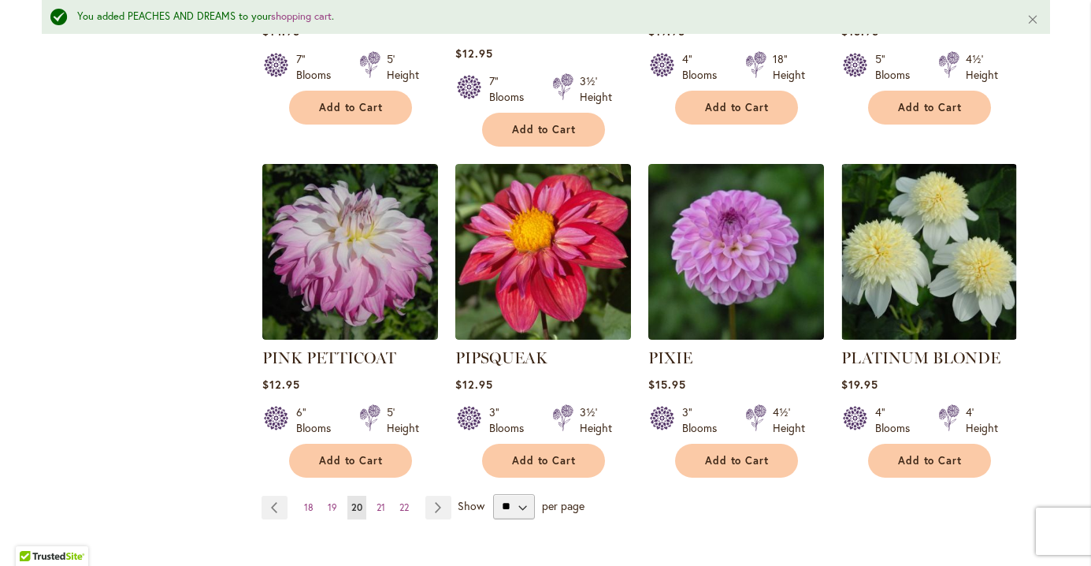
scroll to position [1341, 0]
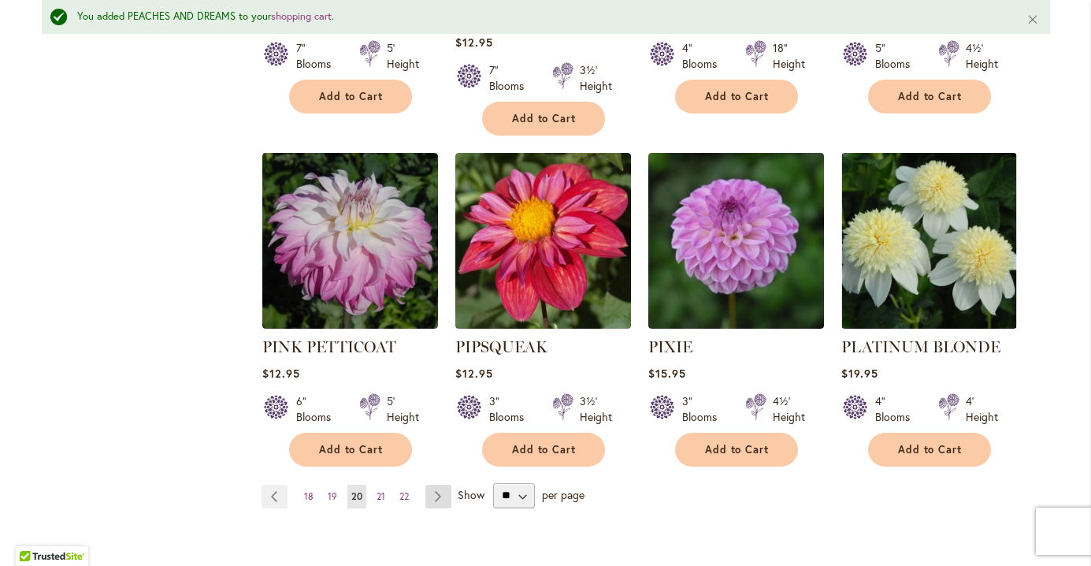
click at [448, 484] on link "Page Next" at bounding box center [438, 496] width 26 height 24
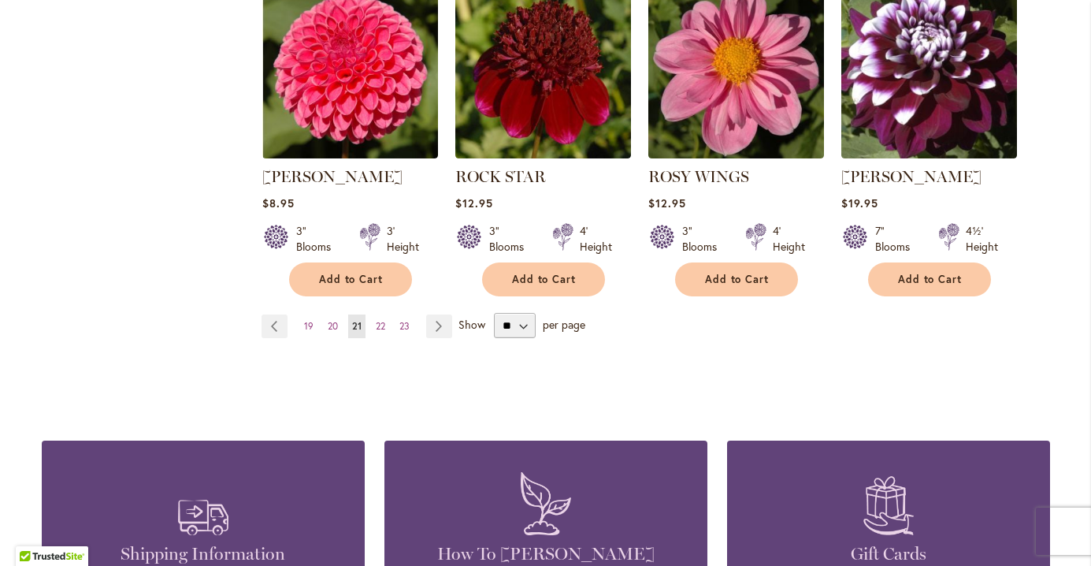
scroll to position [1430, 0]
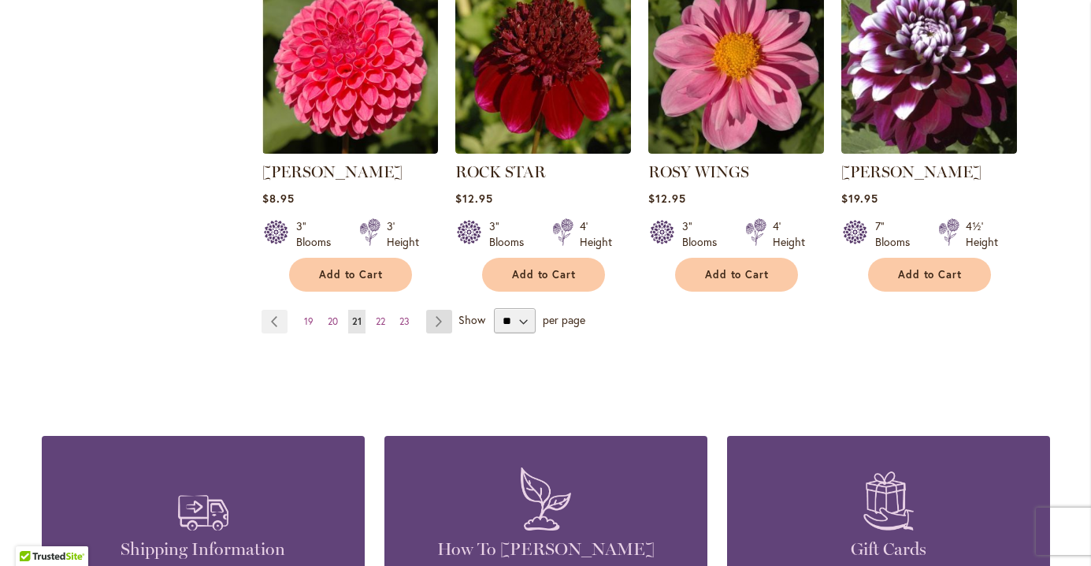
click at [432, 310] on link "Page Next" at bounding box center [439, 322] width 26 height 24
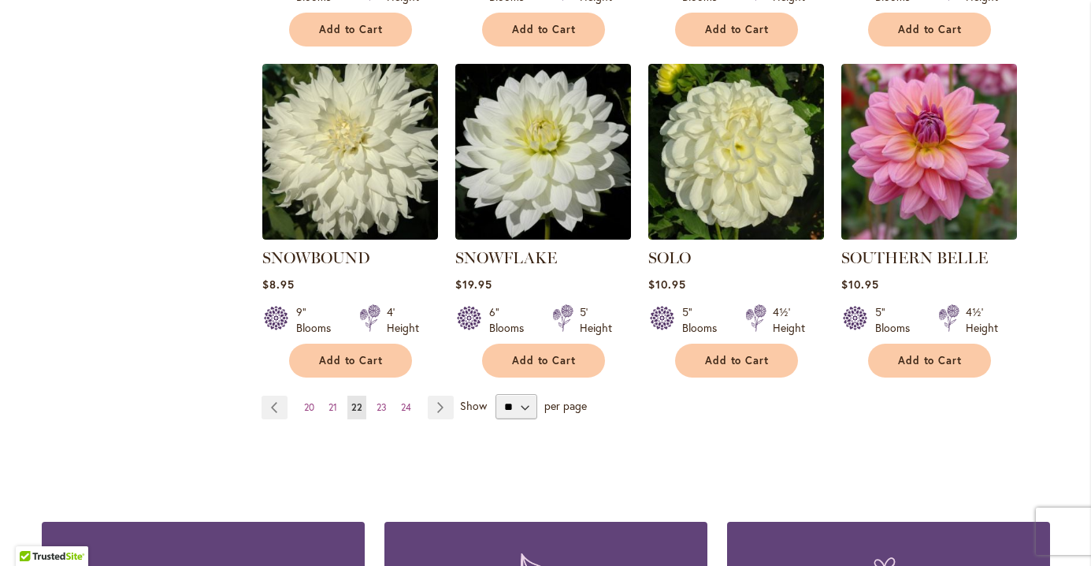
scroll to position [1346, 0]
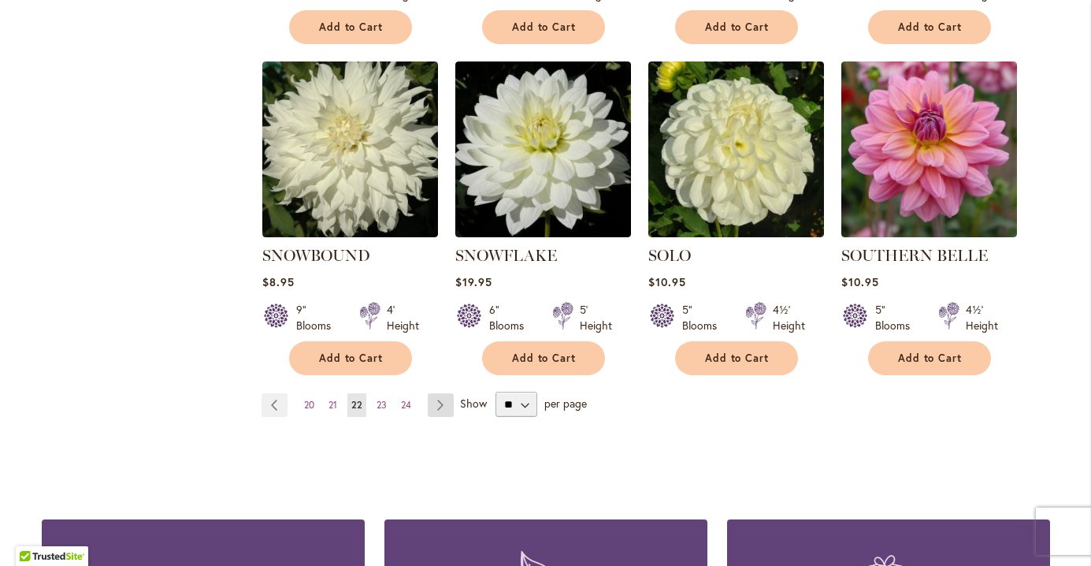
click at [443, 393] on link "Page Next" at bounding box center [441, 405] width 26 height 24
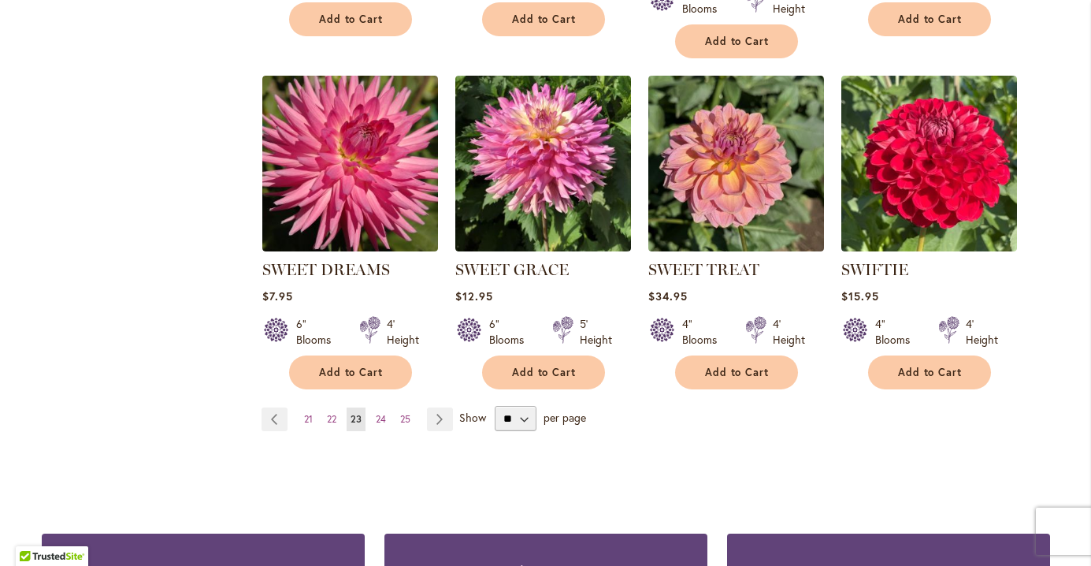
scroll to position [1349, 0]
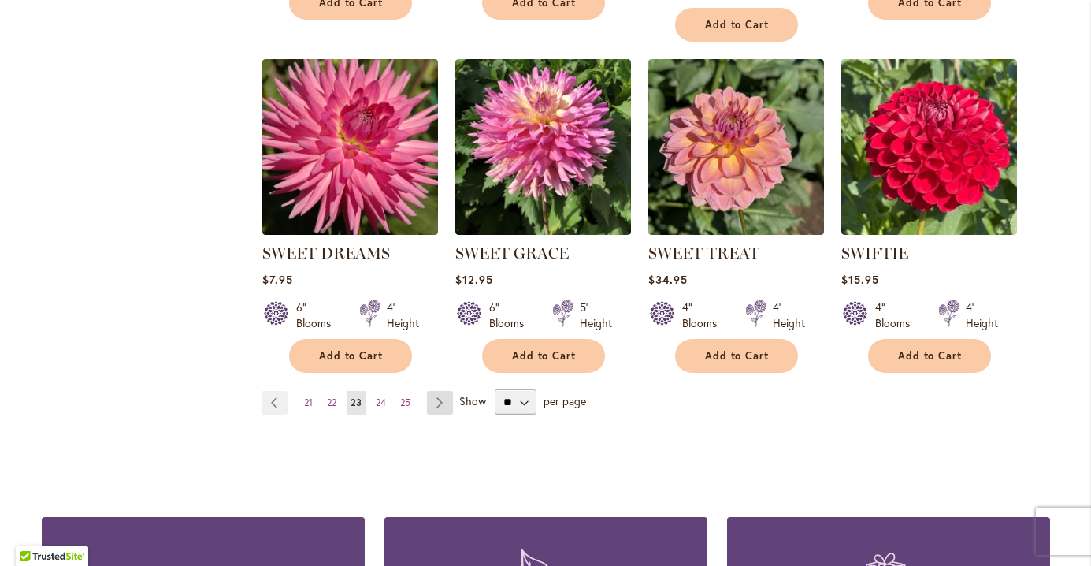
click at [445, 400] on link "Page Next" at bounding box center [440, 403] width 26 height 24
